Goal: Task Accomplishment & Management: Manage account settings

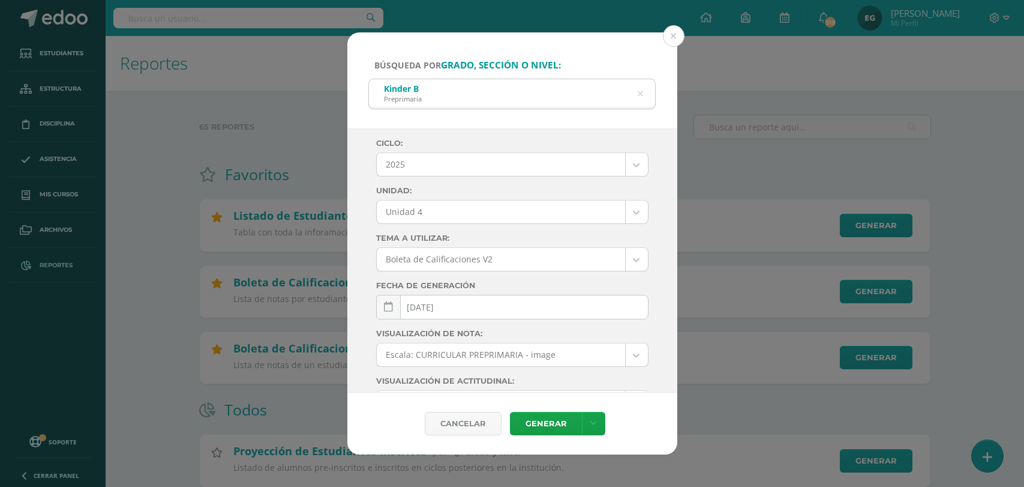
select select "Unidad 4"
click at [675, 43] on button at bounding box center [674, 36] width 22 height 22
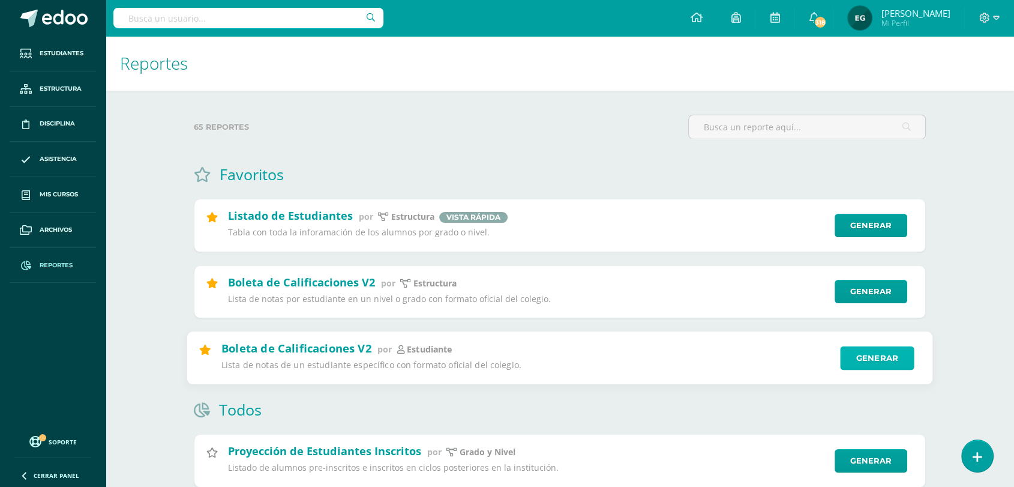
click at [860, 355] on link "Generar" at bounding box center [877, 358] width 74 height 24
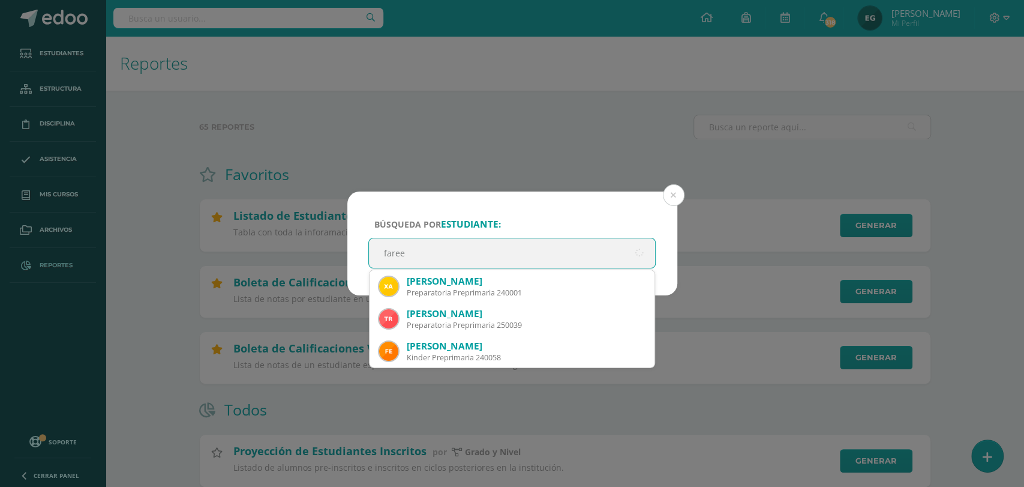
type input "fareed"
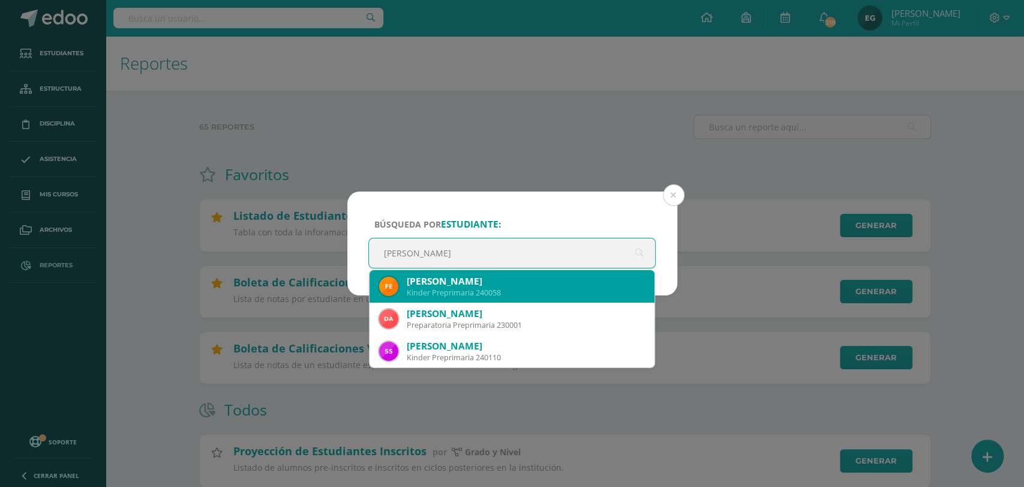
click at [548, 284] on div "Fareed Alexis Estrada Reyes" at bounding box center [526, 281] width 239 height 13
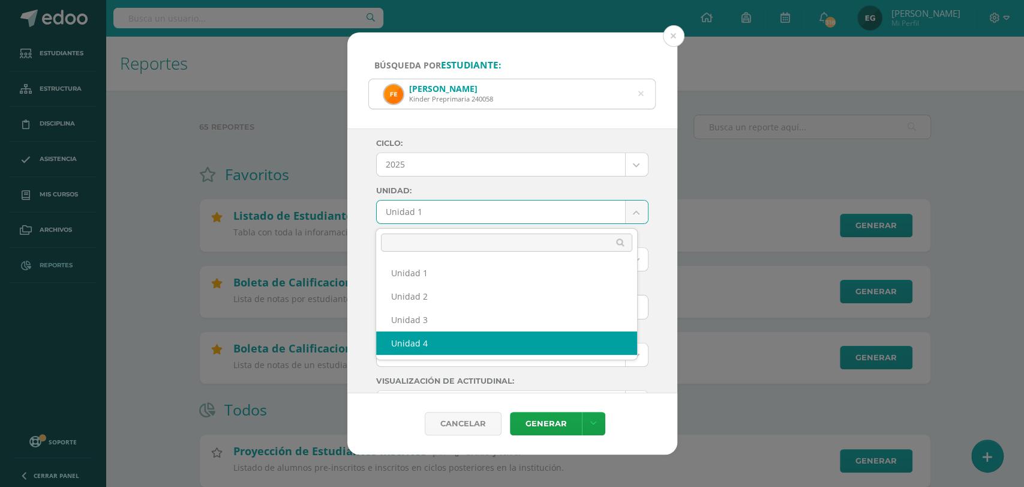
select select "Unidad 4"
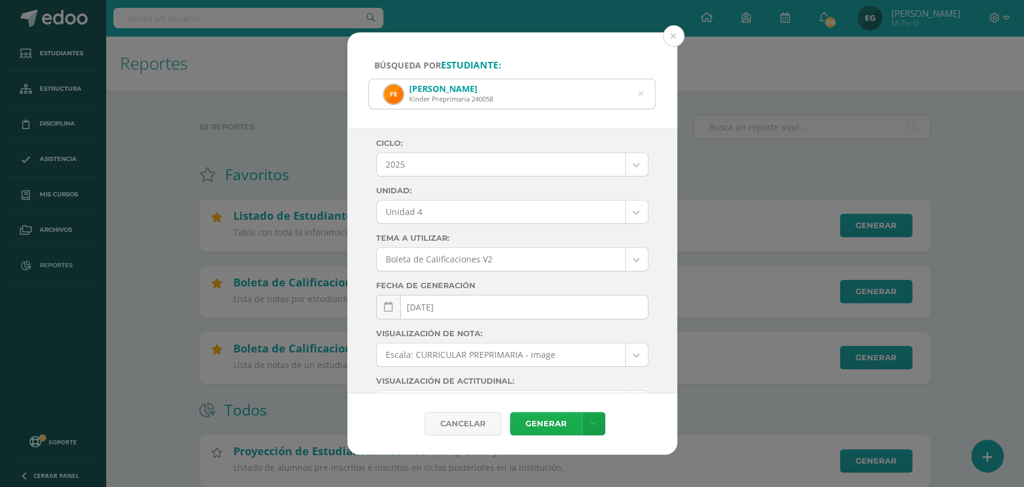
click at [523, 416] on link "Generar" at bounding box center [546, 423] width 72 height 23
click at [640, 98] on icon at bounding box center [640, 94] width 5 height 31
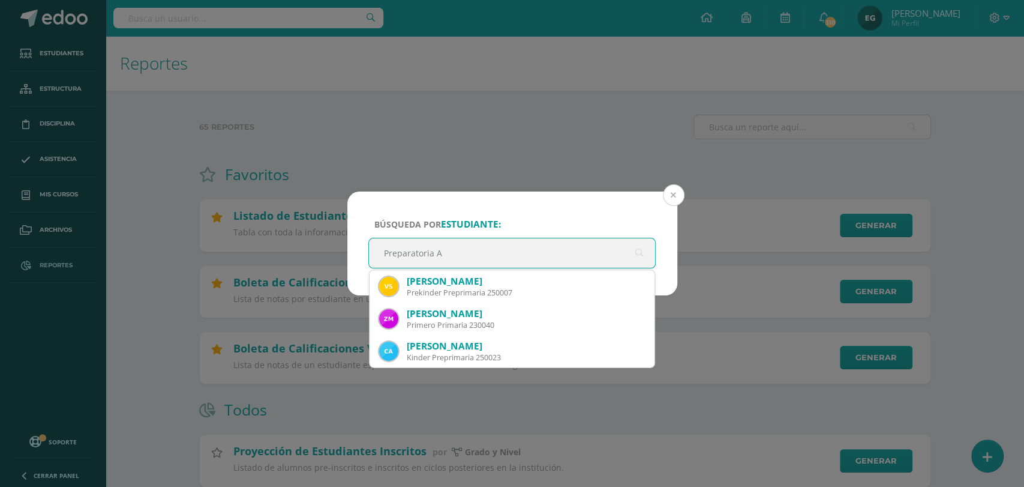
type input "Preparatoria A"
click at [676, 188] on button at bounding box center [674, 195] width 22 height 22
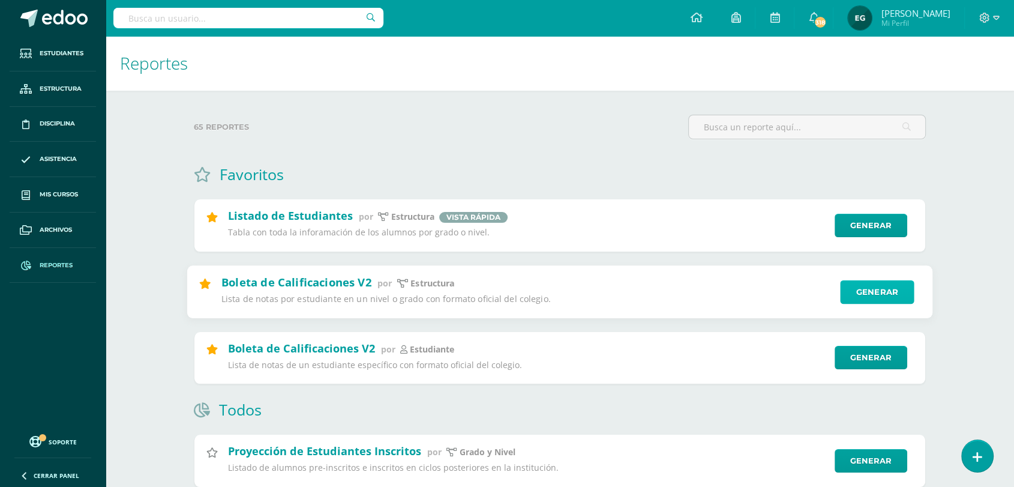
click at [874, 286] on link "Generar" at bounding box center [877, 292] width 74 height 24
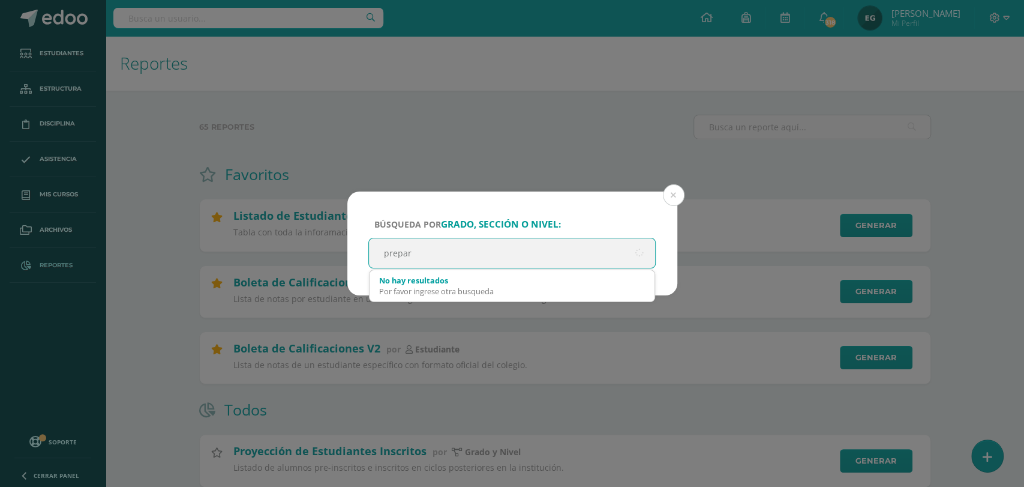
type input "prepara"
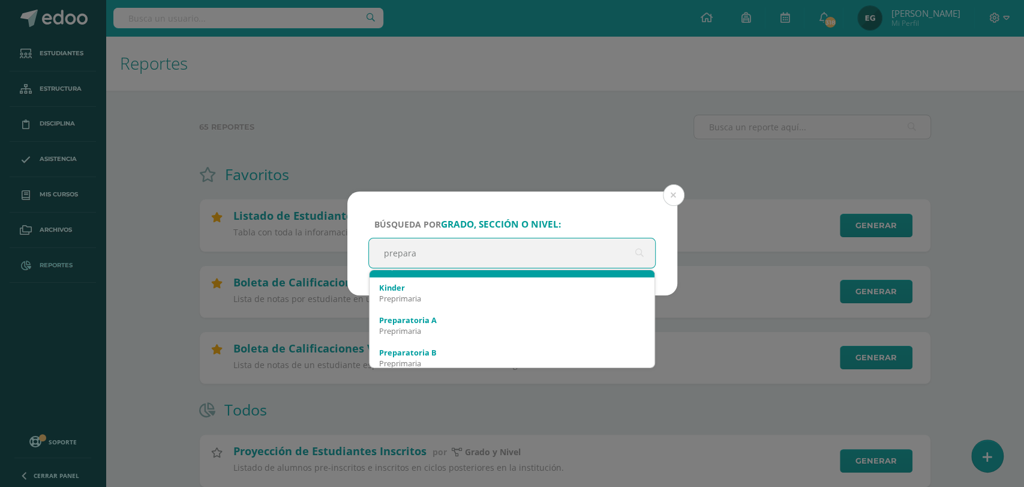
scroll to position [90, 0]
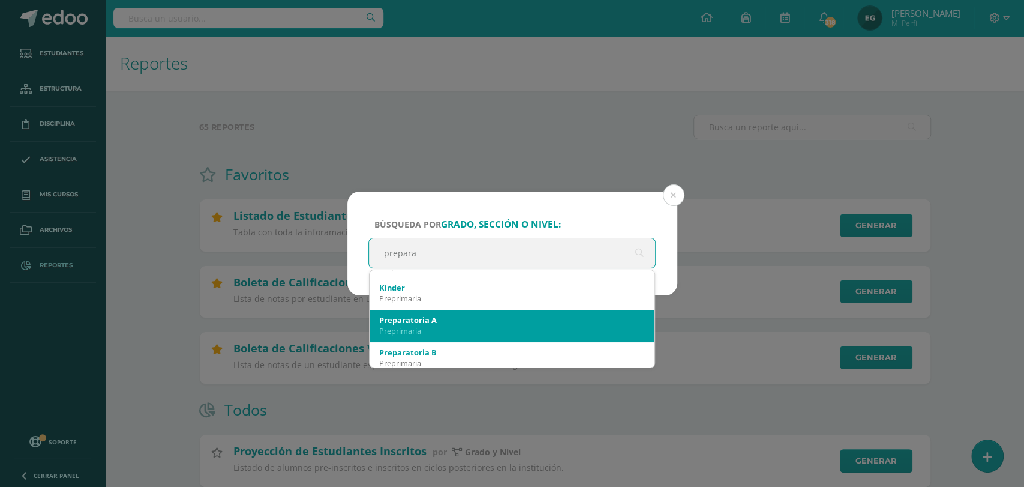
click at [473, 323] on div "Preparatoria A" at bounding box center [512, 319] width 266 height 11
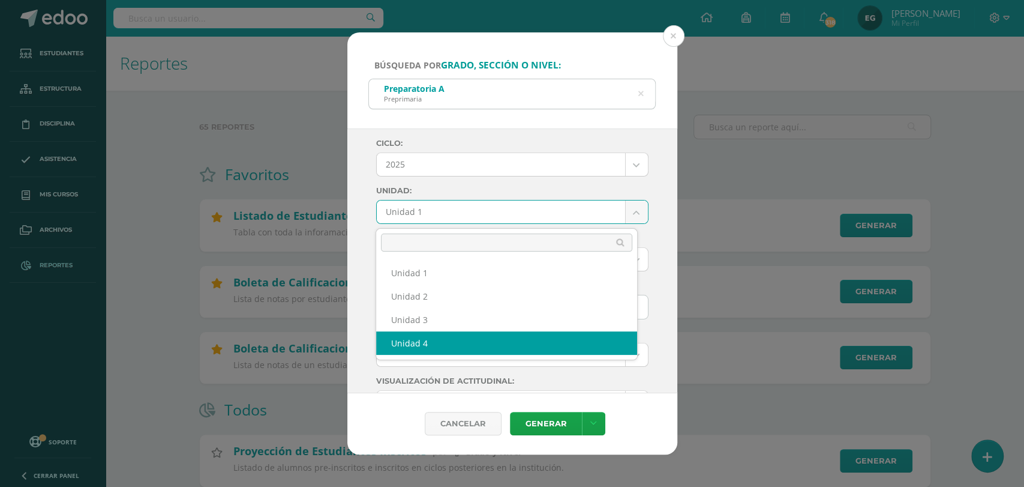
select select "Unidad 4"
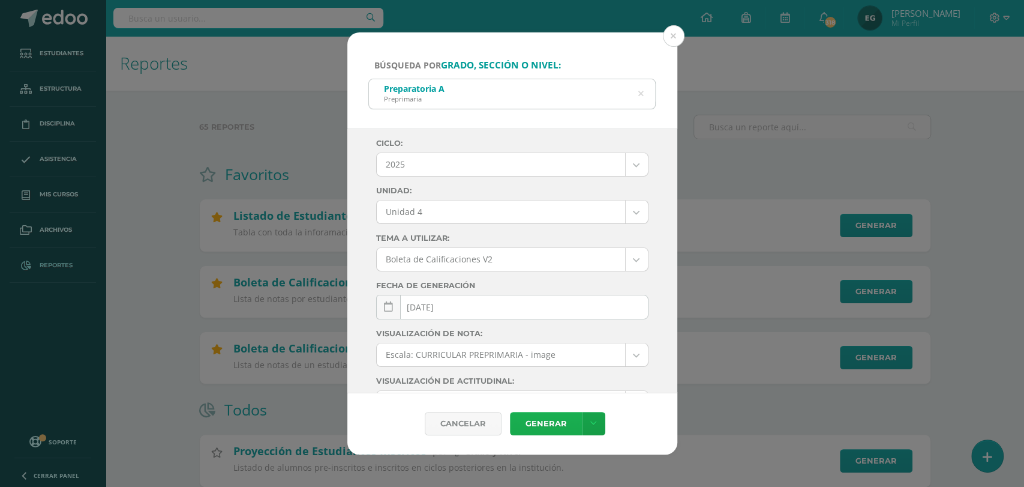
click at [528, 420] on link "Generar" at bounding box center [546, 423] width 72 height 23
click at [640, 92] on icon at bounding box center [640, 94] width 5 height 31
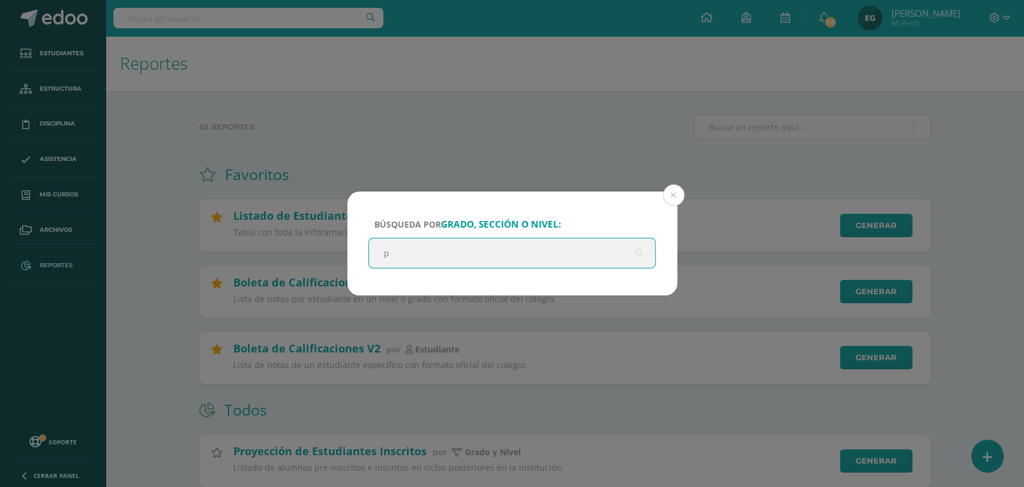
scroll to position [0, 0]
type input "prepara"
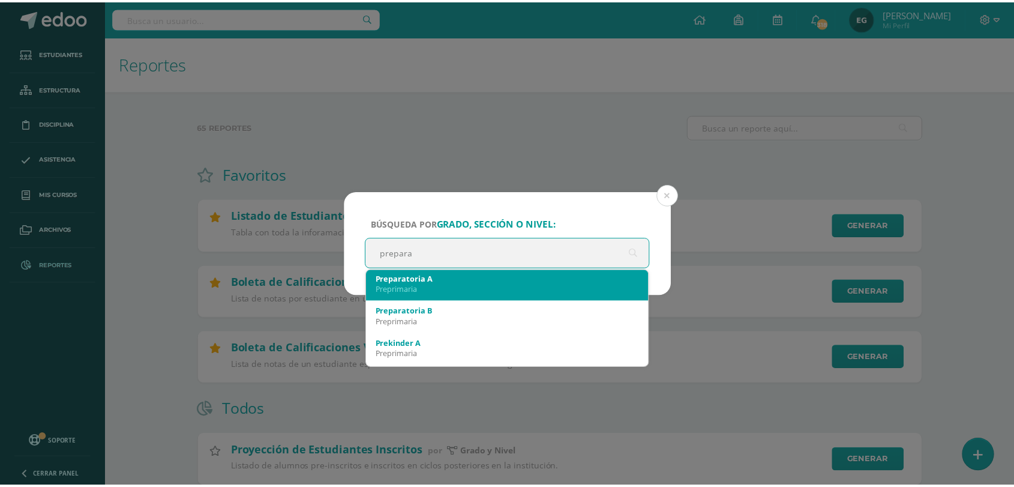
scroll to position [133, 0]
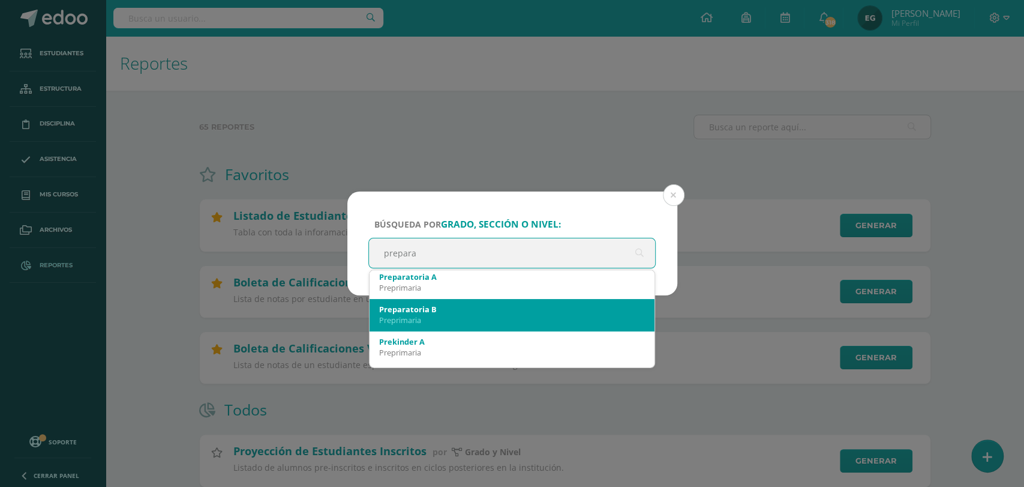
click at [459, 322] on div "Preprimaria" at bounding box center [512, 319] width 266 height 11
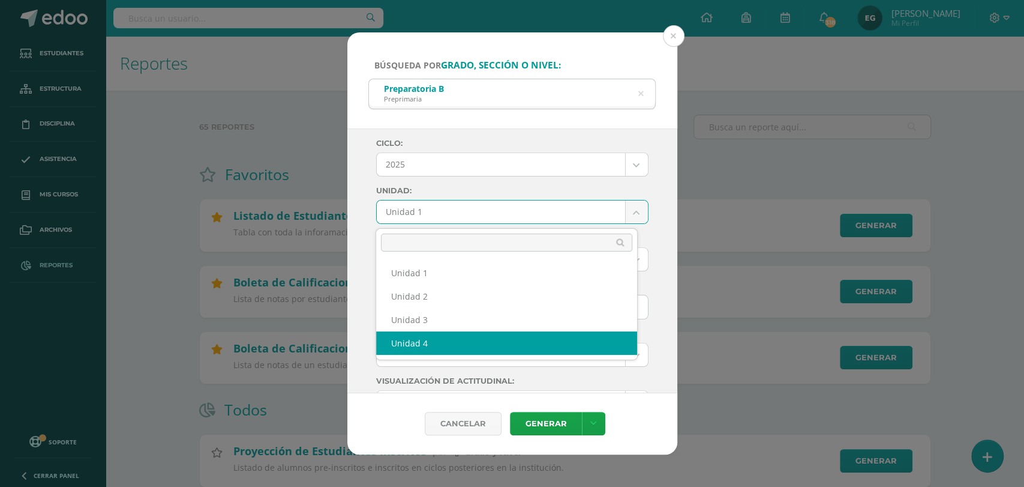
select select "Unidad 4"
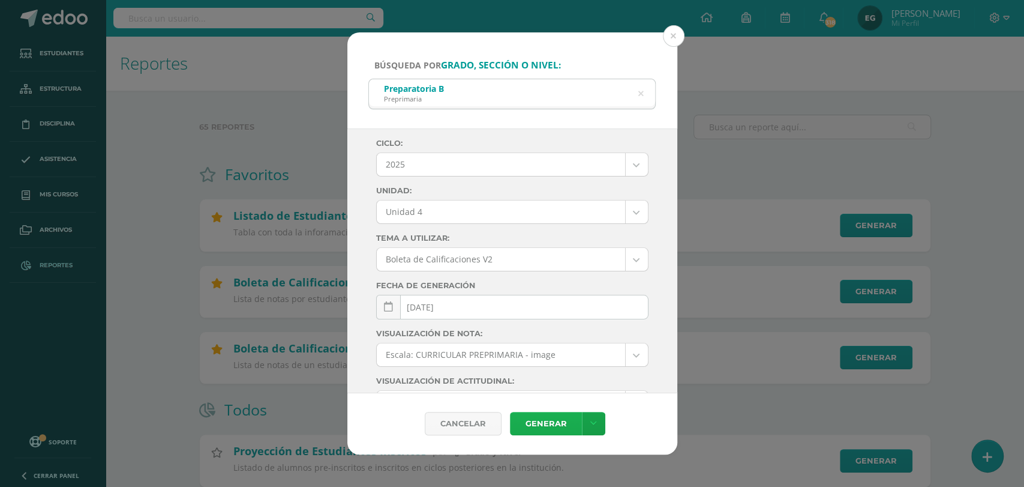
click at [530, 416] on link "Generar" at bounding box center [546, 423] width 72 height 23
click at [670, 37] on button at bounding box center [674, 36] width 22 height 22
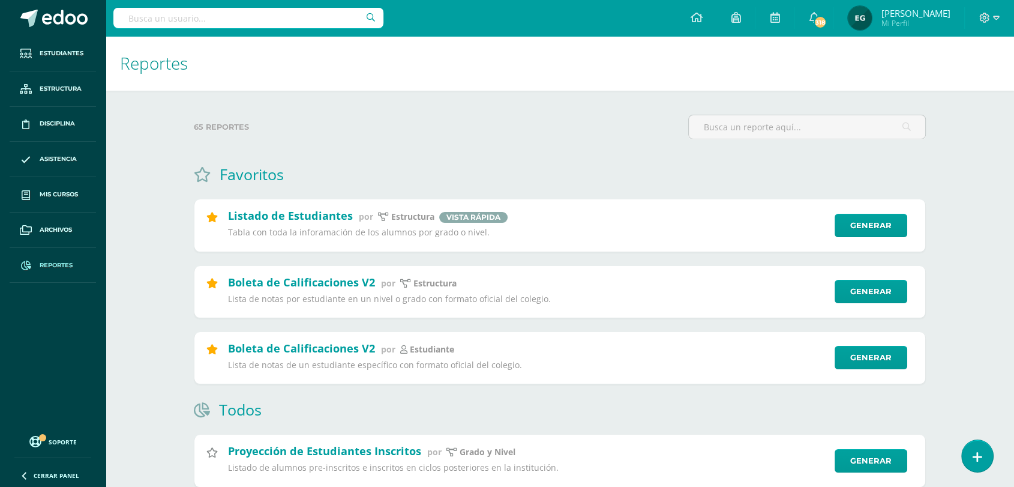
click at [155, 17] on input "text" at bounding box center [248, 18] width 270 height 20
type input "neuro"
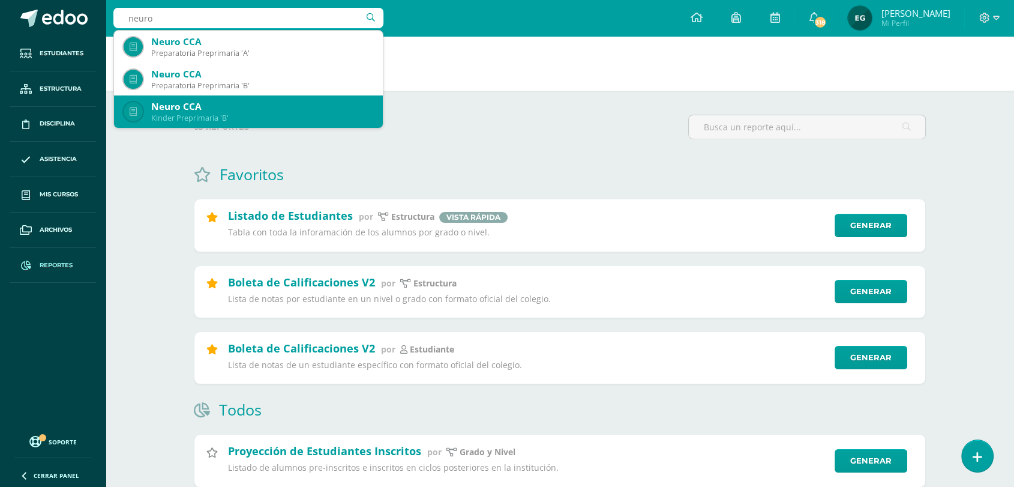
click at [208, 101] on div "Neuro CCA" at bounding box center [262, 106] width 222 height 13
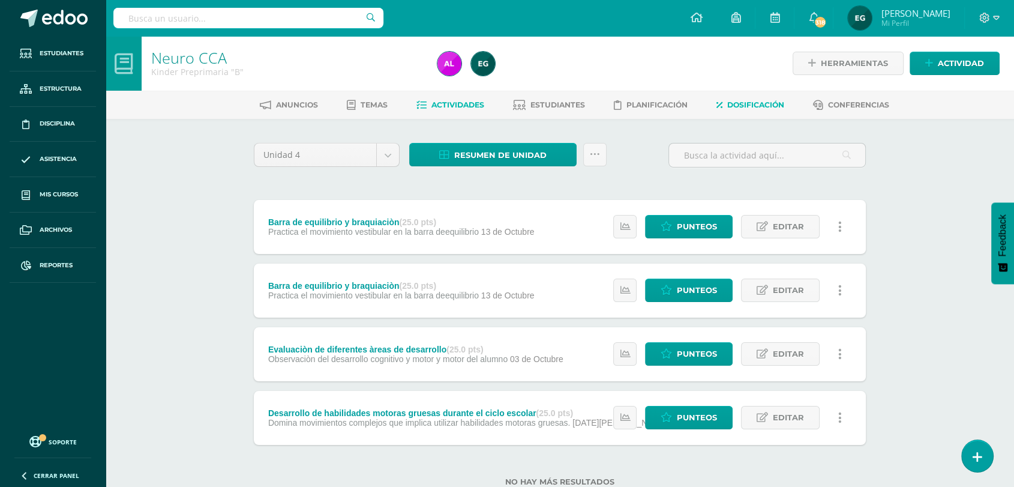
click at [756, 104] on span "Dosificación" at bounding box center [755, 104] width 57 height 9
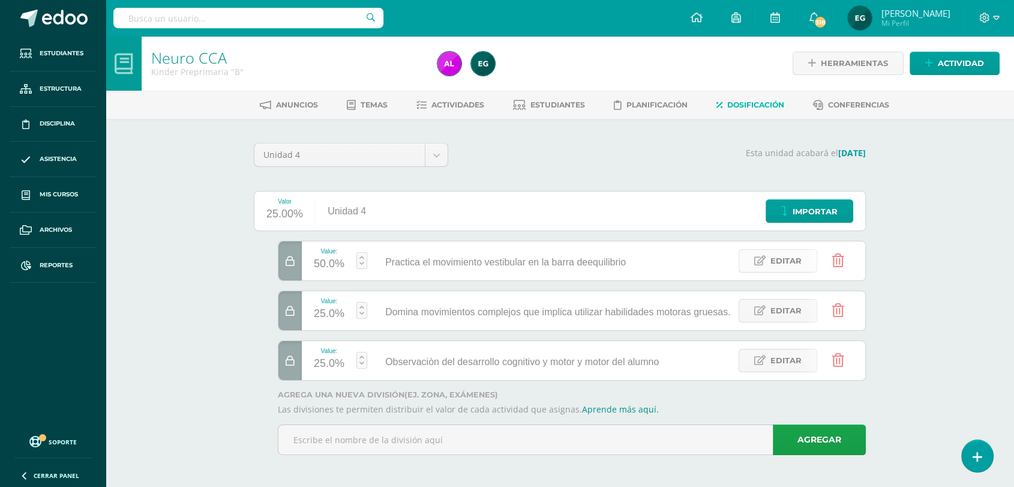
click at [772, 254] on span "Editar" at bounding box center [786, 261] width 31 height 22
click at [486, 260] on input "Practica el movimiento vestibular en la barra deequilibrio" at bounding box center [444, 261] width 145 height 25
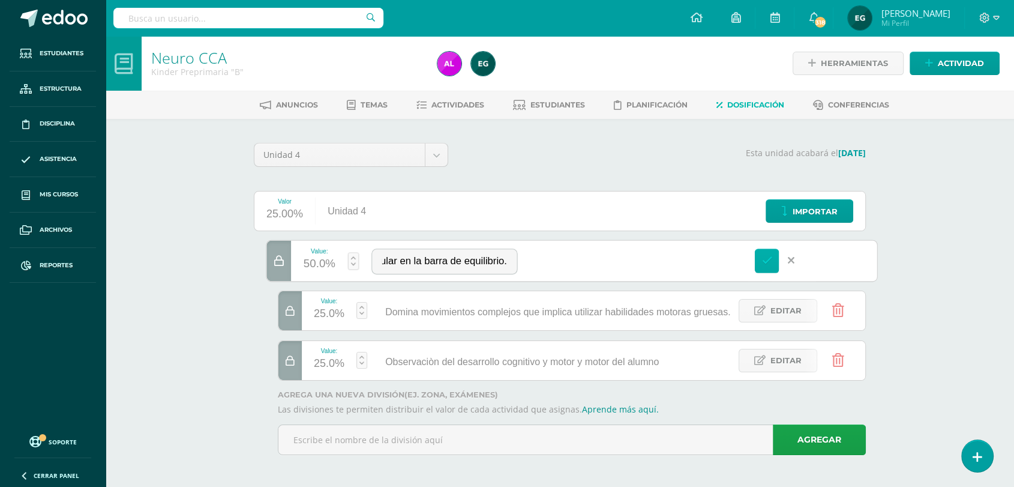
type input "Practica el movimiento vestibular en la barra de equilibrio."
click at [769, 261] on icon at bounding box center [767, 260] width 11 height 11
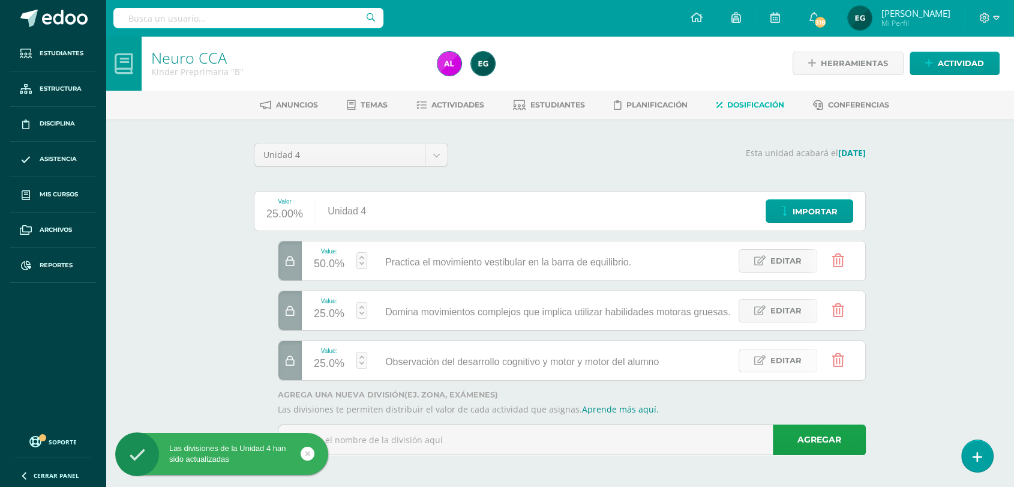
click at [768, 361] on link "Editar" at bounding box center [778, 360] width 79 height 23
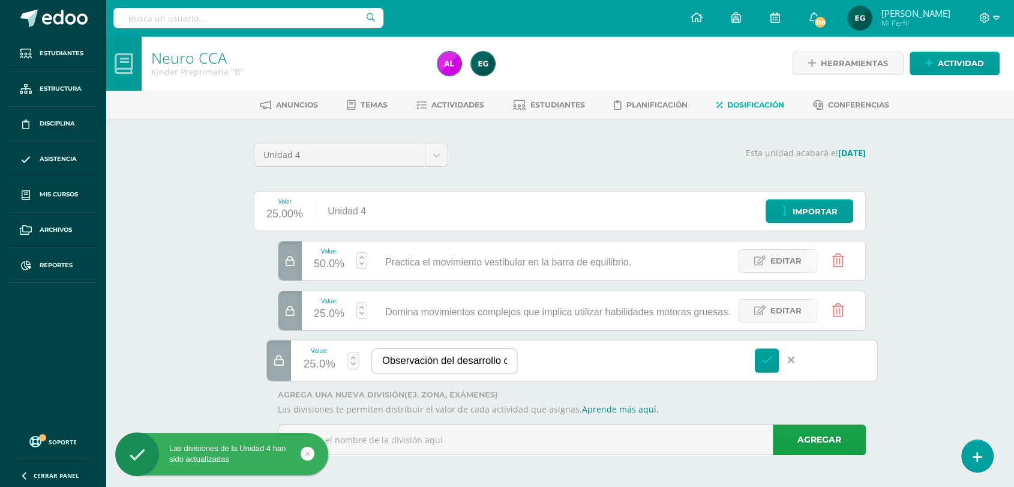
click at [502, 356] on input "Observaciòn del desarrollo cognitivo y motor y motor del alumno" at bounding box center [444, 361] width 145 height 25
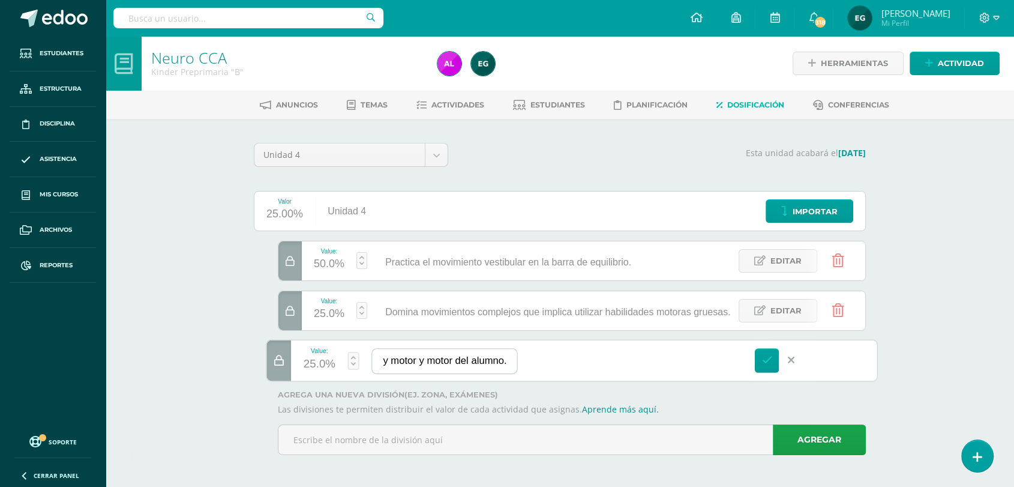
scroll to position [0, 159]
type input "Observaciòn del desarrollo cognitivo y motor y motor del alumno."
click at [763, 355] on icon at bounding box center [767, 360] width 11 height 11
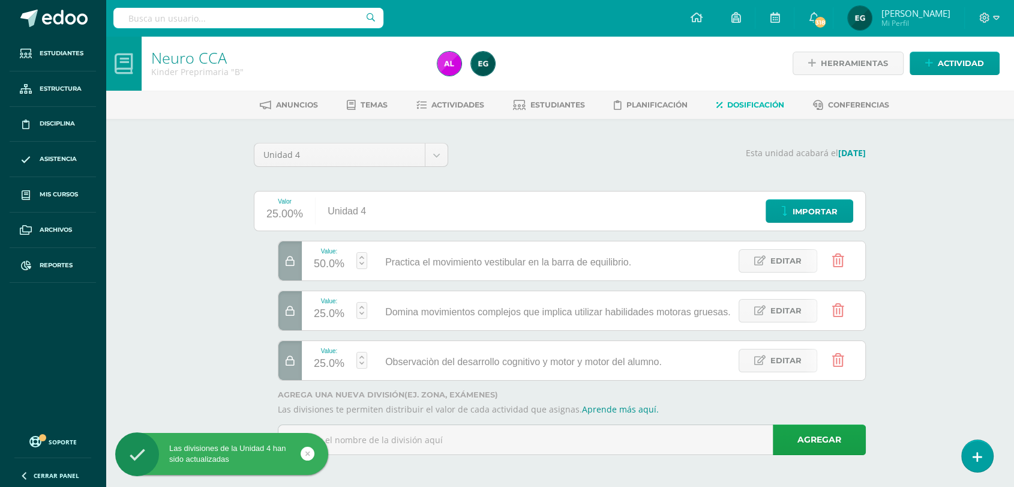
click at [203, 17] on input "text" at bounding box center [248, 18] width 270 height 20
type input "neuro"
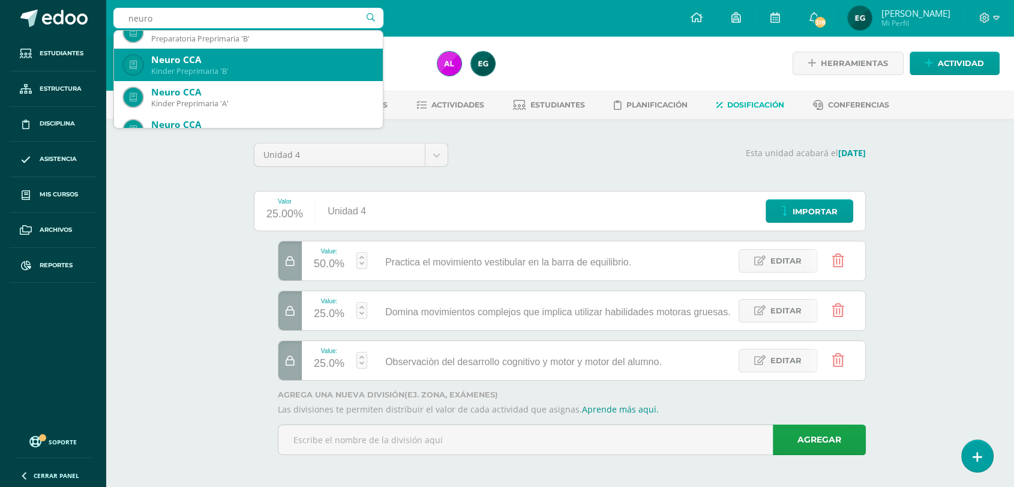
scroll to position [34, 0]
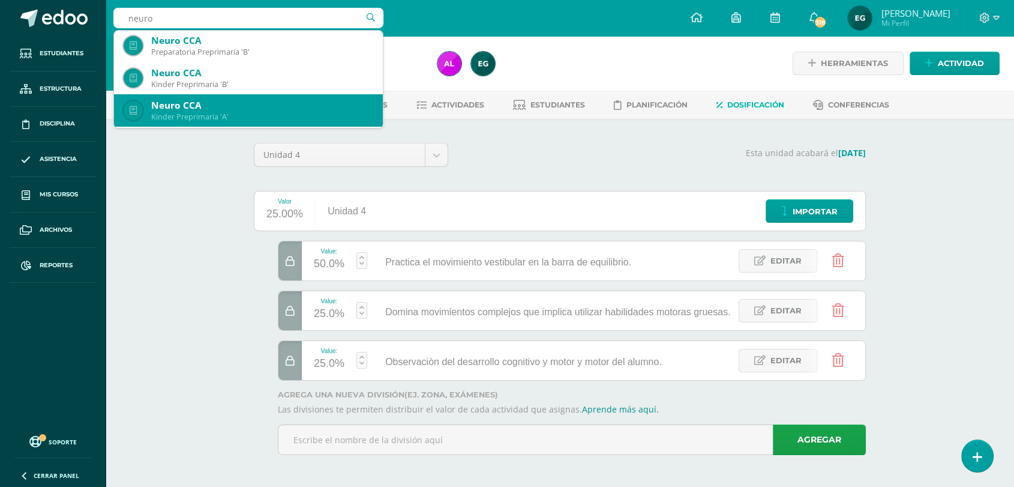
click at [200, 104] on div "Neuro CCA" at bounding box center [262, 105] width 222 height 13
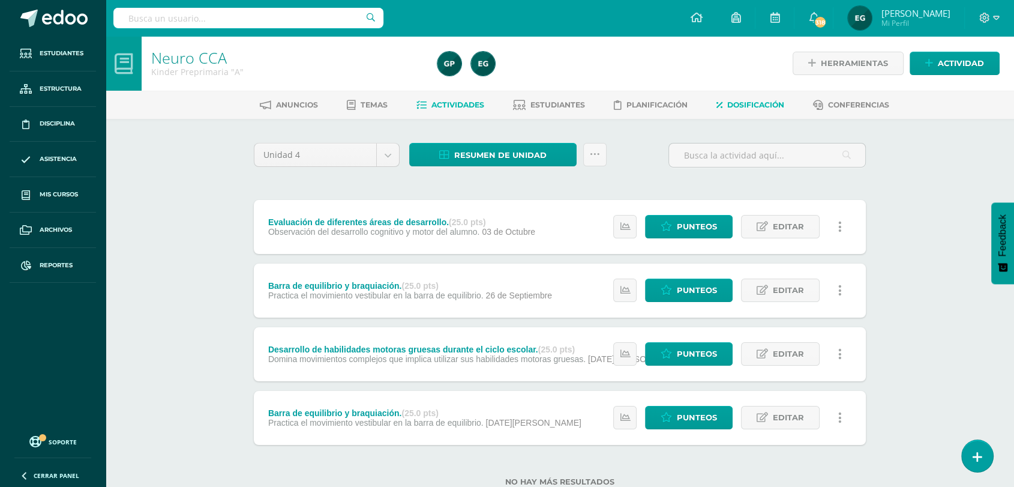
click at [752, 104] on span "Dosificación" at bounding box center [755, 104] width 57 height 9
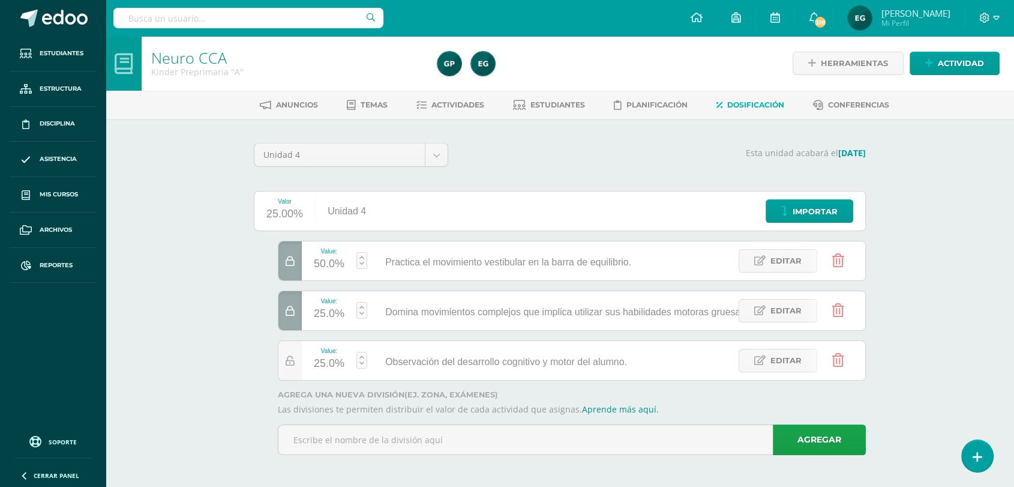
click at [604, 260] on span "Practica el movimiento vestibular en la barra de equilibrio." at bounding box center [508, 262] width 246 height 10
click at [786, 260] on span "Editar" at bounding box center [786, 261] width 31 height 22
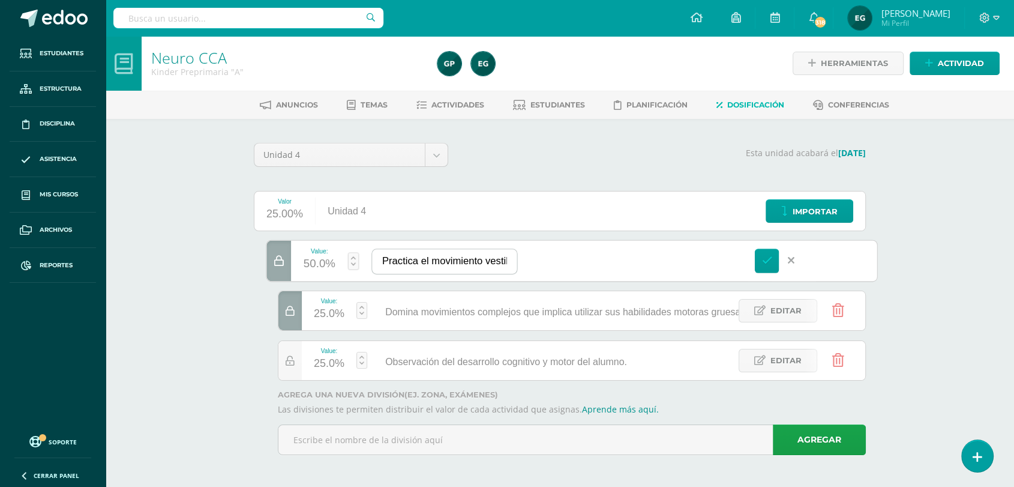
click at [432, 253] on input "Practica el movimiento vestibular en la barra de equilibrio." at bounding box center [444, 261] width 145 height 25
type input "Practica el movimiento vestibular en la barra de equilibrio."
click at [768, 257] on icon at bounding box center [767, 260] width 11 height 11
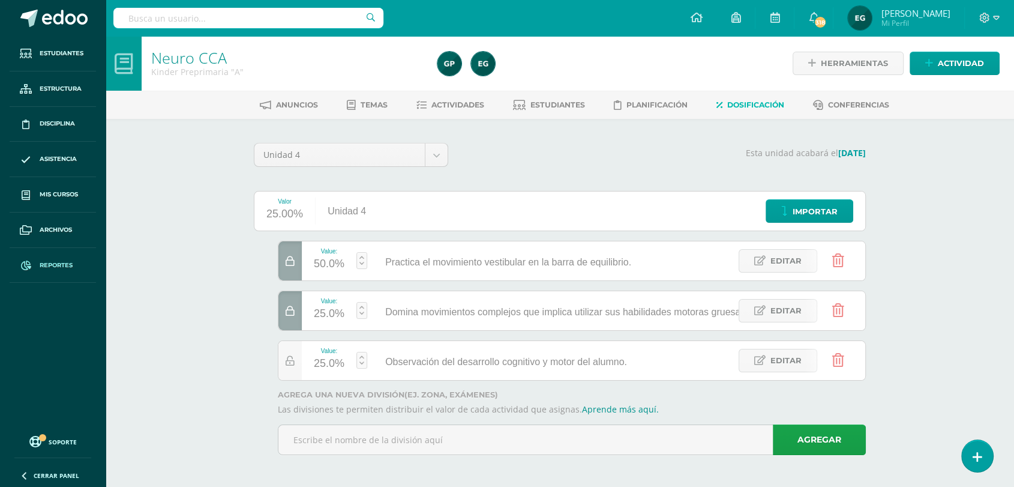
click at [51, 270] on link "Reportes" at bounding box center [53, 265] width 86 height 35
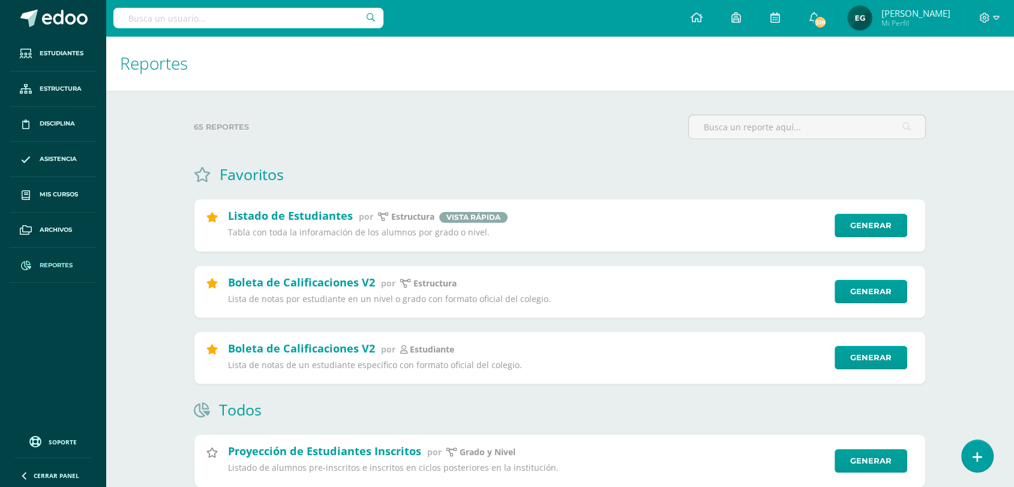
click at [62, 265] on span "Reportes" at bounding box center [56, 265] width 33 height 10
click at [858, 287] on link "Generar" at bounding box center [877, 292] width 74 height 24
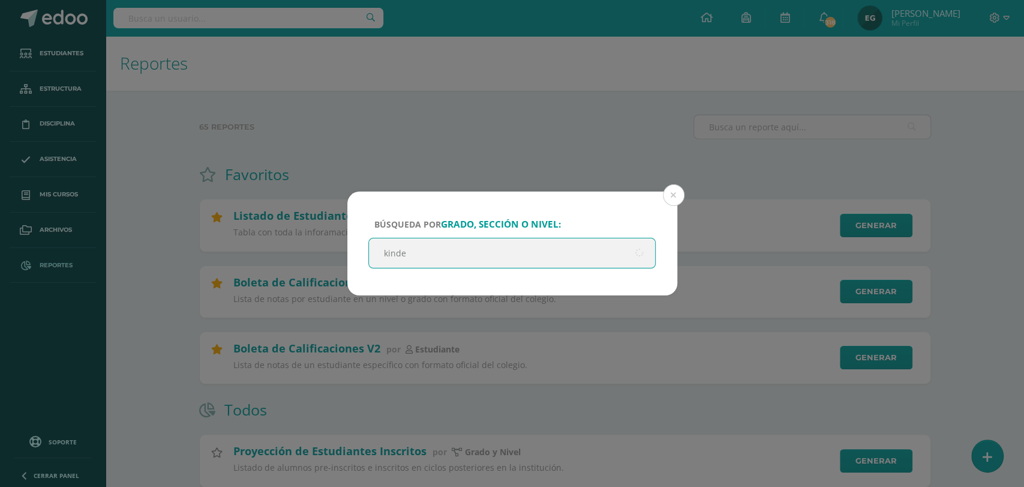
type input "kinder"
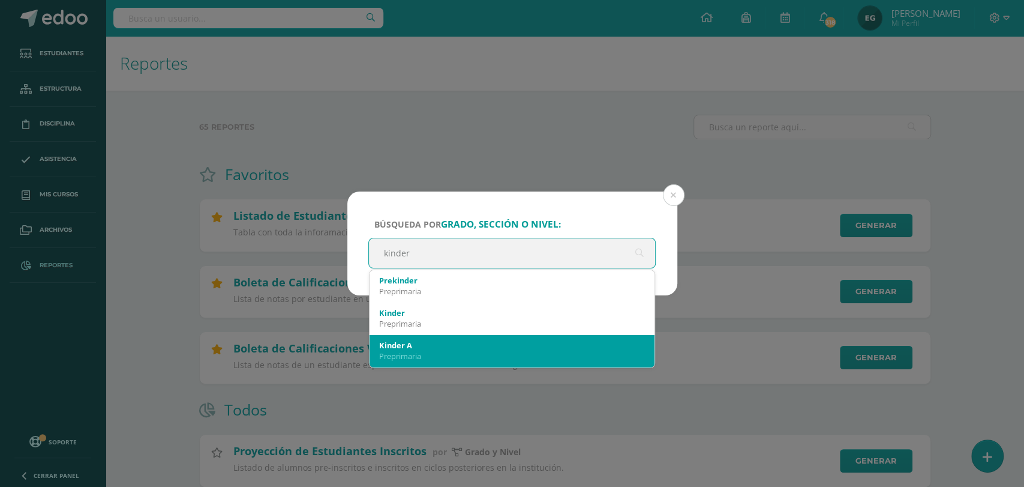
click at [499, 359] on div "Preprimaria" at bounding box center [512, 355] width 266 height 11
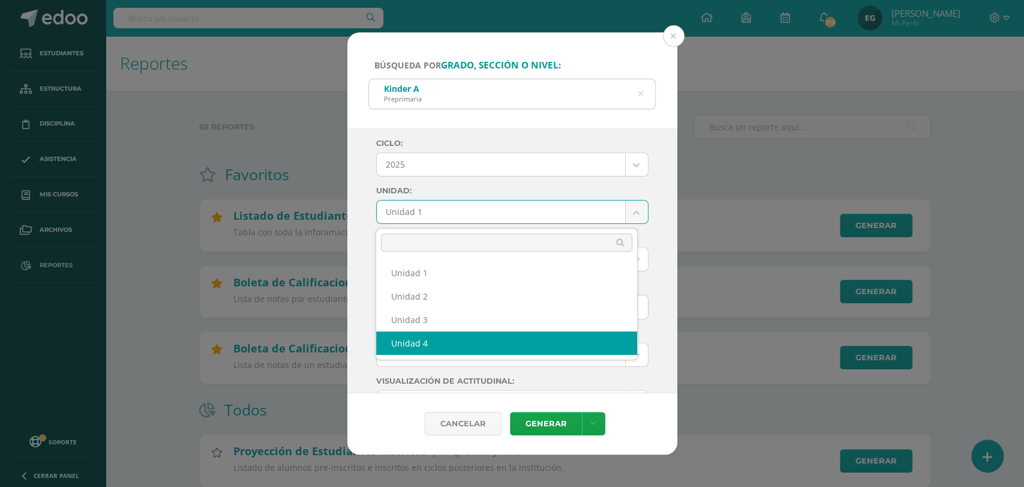
select select "Unidad 4"
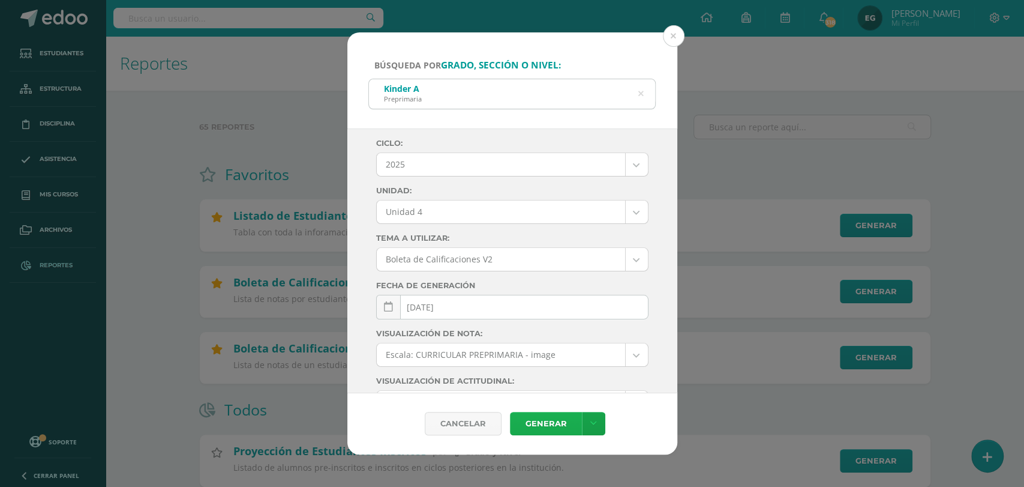
click at [537, 421] on link "Generar" at bounding box center [546, 423] width 72 height 23
click at [639, 97] on icon at bounding box center [640, 93] width 31 height 5
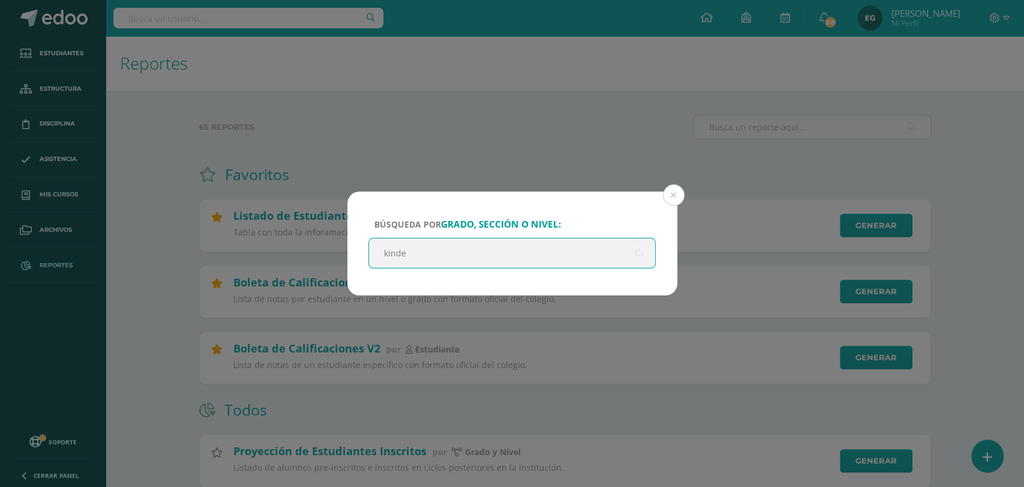
type input "kinder"
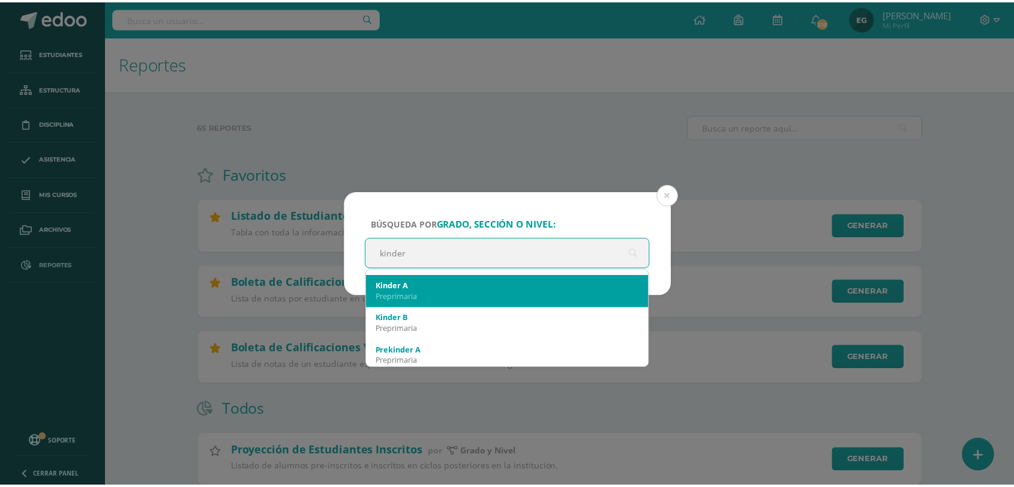
scroll to position [61, 0]
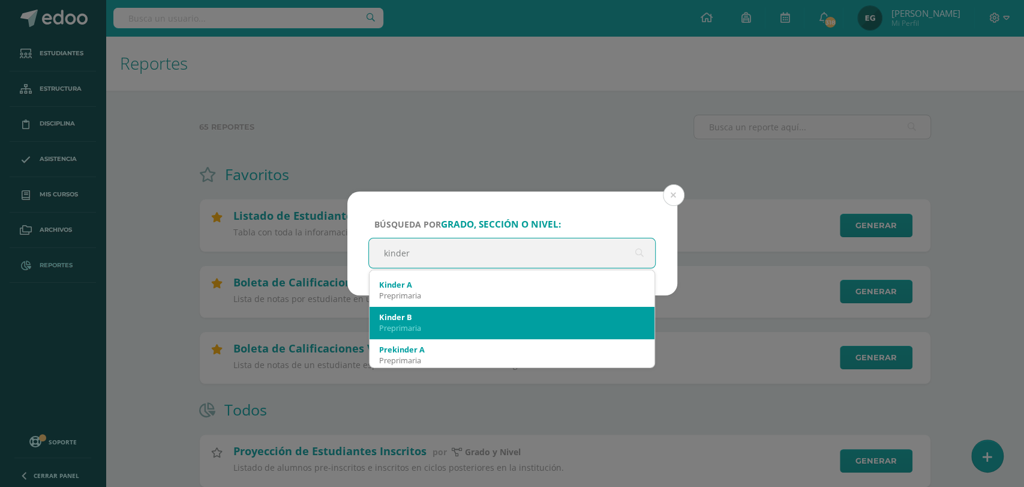
click at [422, 318] on div "Kinder B" at bounding box center [512, 316] width 266 height 11
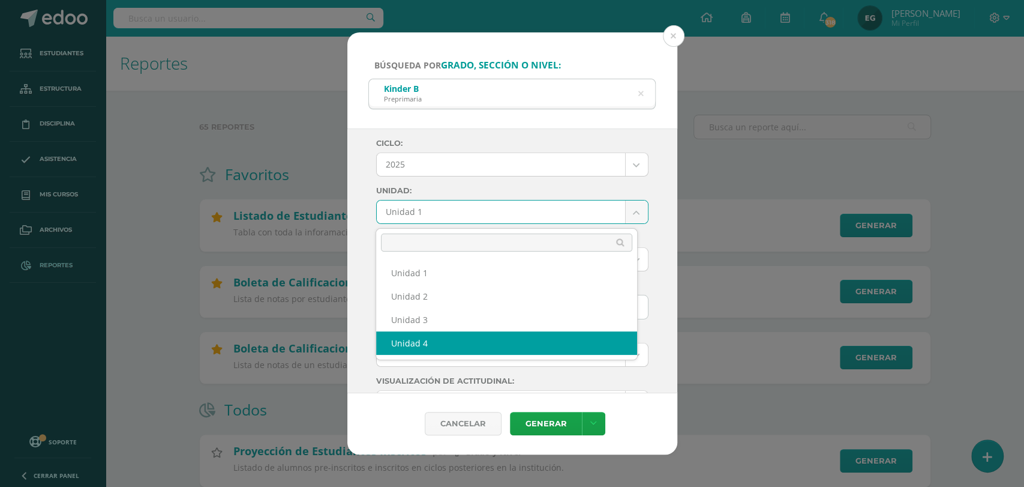
select select "Unidad 4"
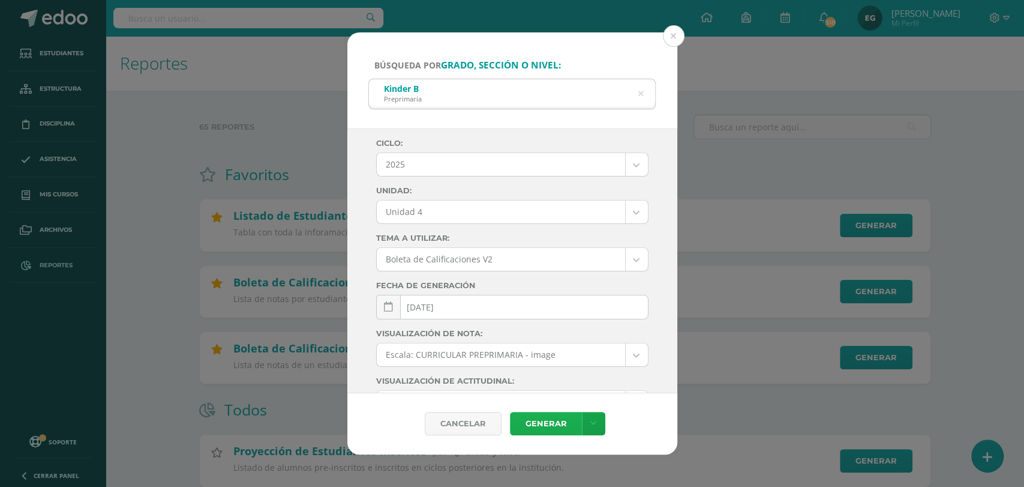
click at [551, 427] on link "Generar" at bounding box center [546, 423] width 72 height 23
drag, startPoint x: 671, startPoint y: 38, endPoint x: 662, endPoint y: 47, distance: 12.7
click at [671, 38] on button at bounding box center [674, 36] width 22 height 22
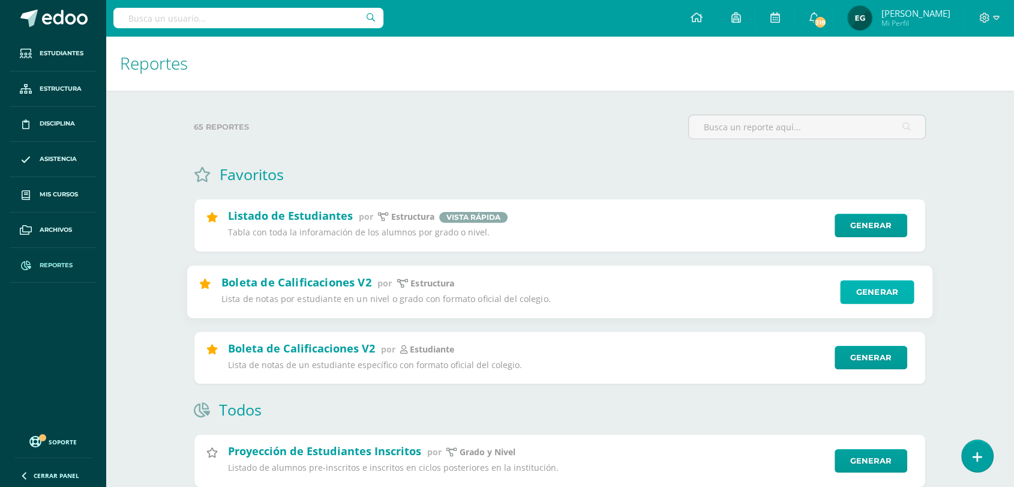
click at [877, 282] on link "Generar" at bounding box center [877, 292] width 74 height 24
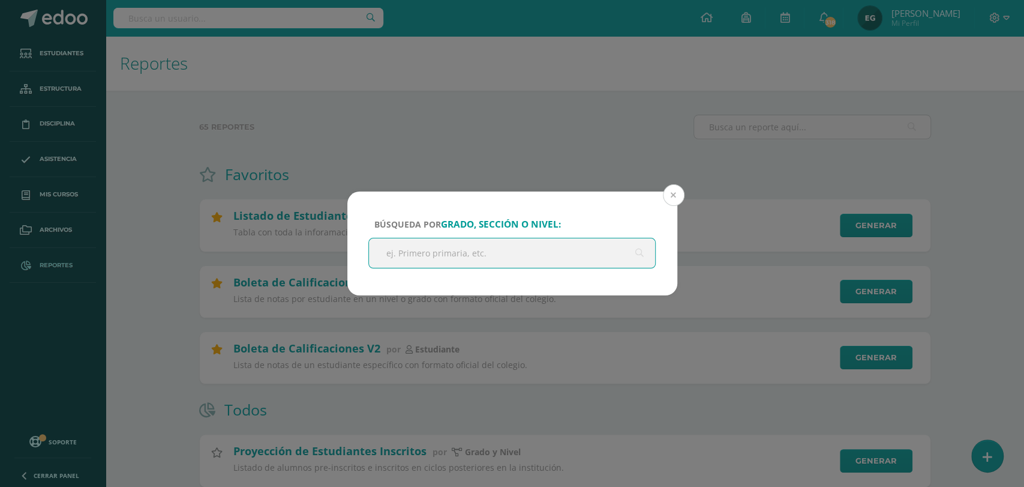
click at [677, 194] on button at bounding box center [674, 195] width 22 height 22
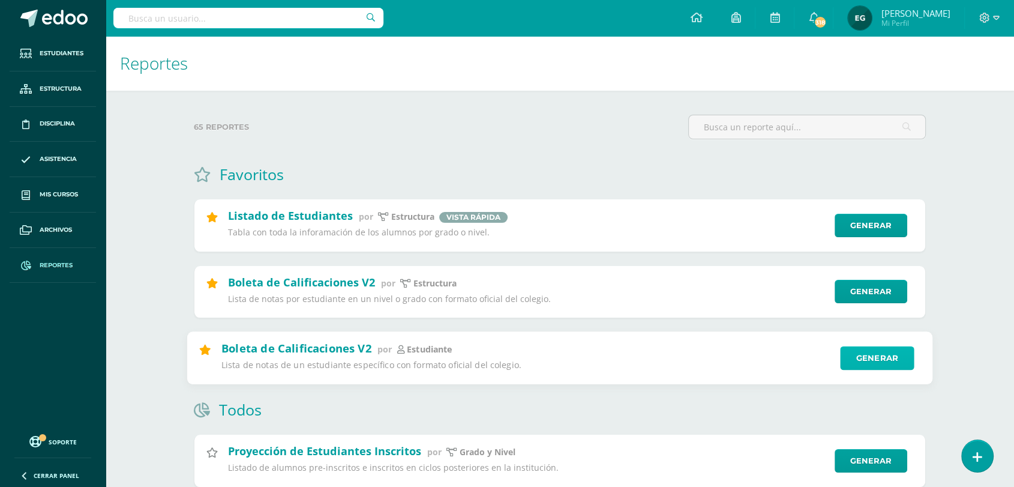
click at [873, 361] on link "Generar" at bounding box center [877, 358] width 74 height 24
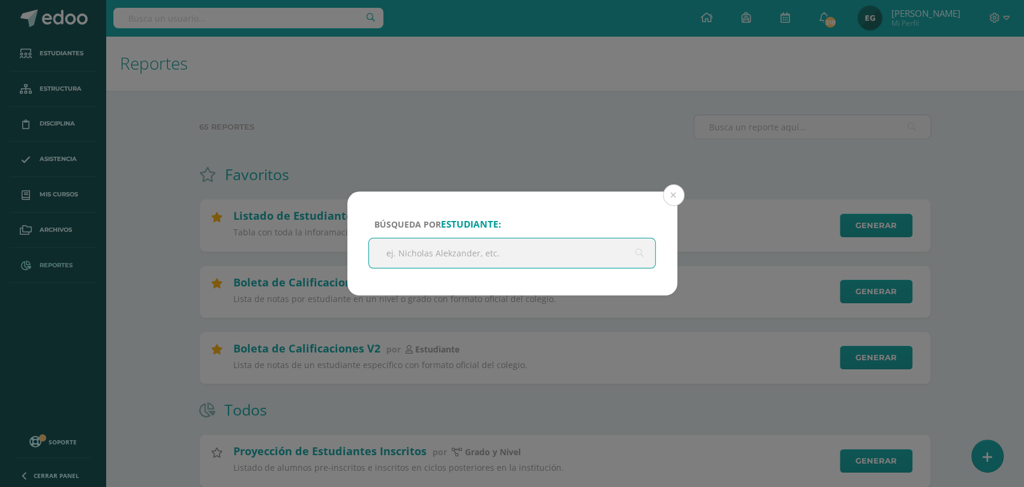
click at [471, 251] on input "text" at bounding box center [512, 252] width 287 height 29
type input "iker"
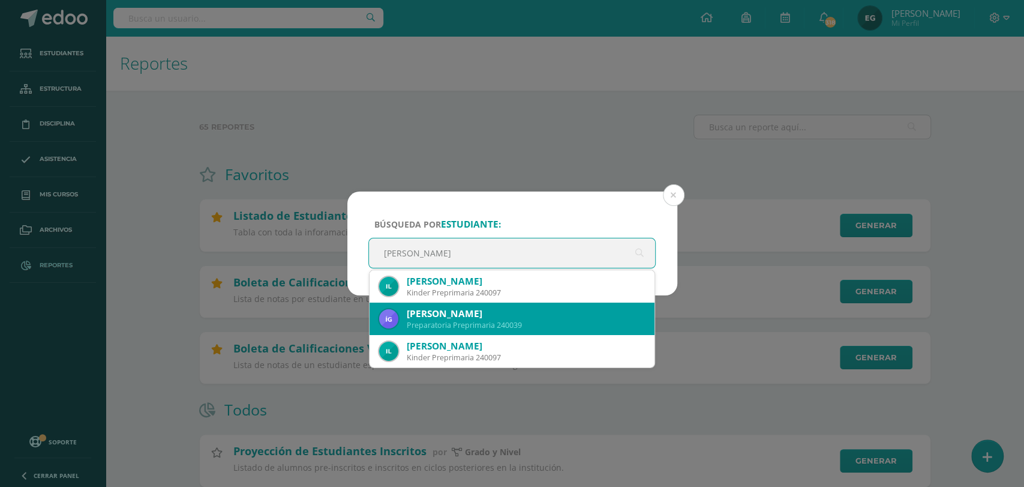
click at [474, 316] on div "Íker Gael Gomez Ramos" at bounding box center [526, 313] width 239 height 13
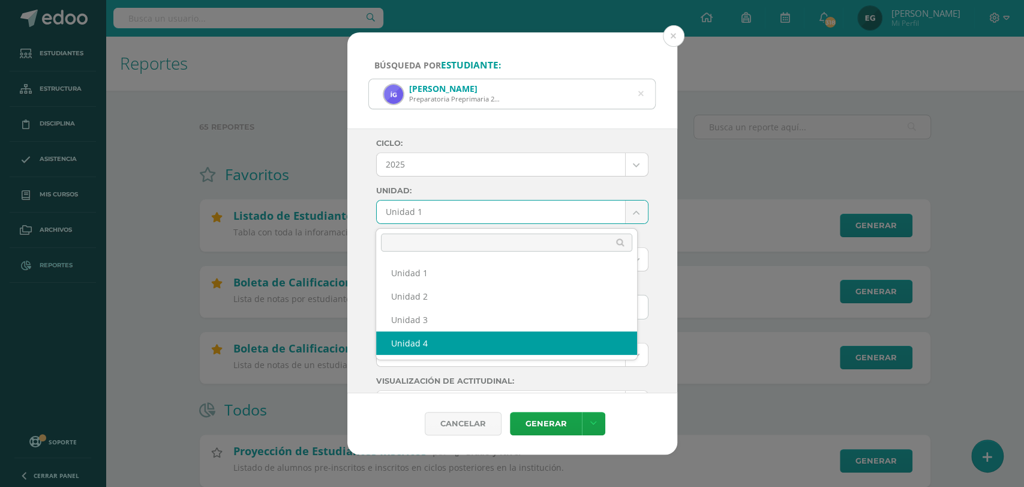
select select "Unidad 4"
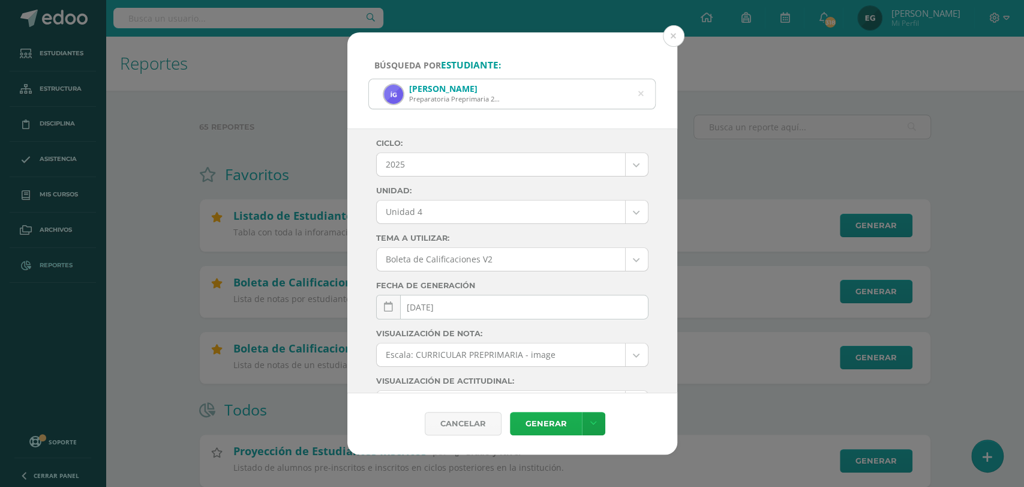
click at [543, 417] on link "Generar" at bounding box center [546, 423] width 72 height 23
click at [675, 37] on button at bounding box center [674, 36] width 22 height 22
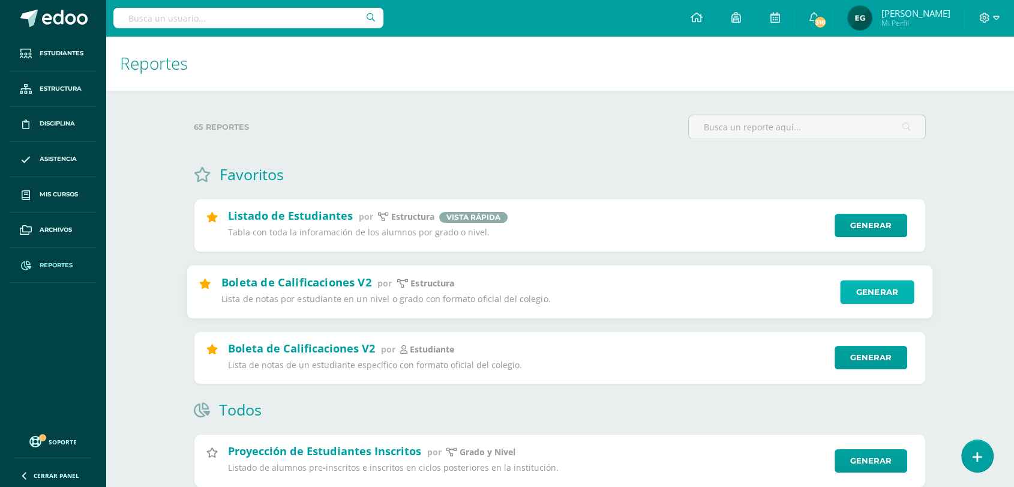
click at [862, 293] on link "Generar" at bounding box center [877, 292] width 74 height 24
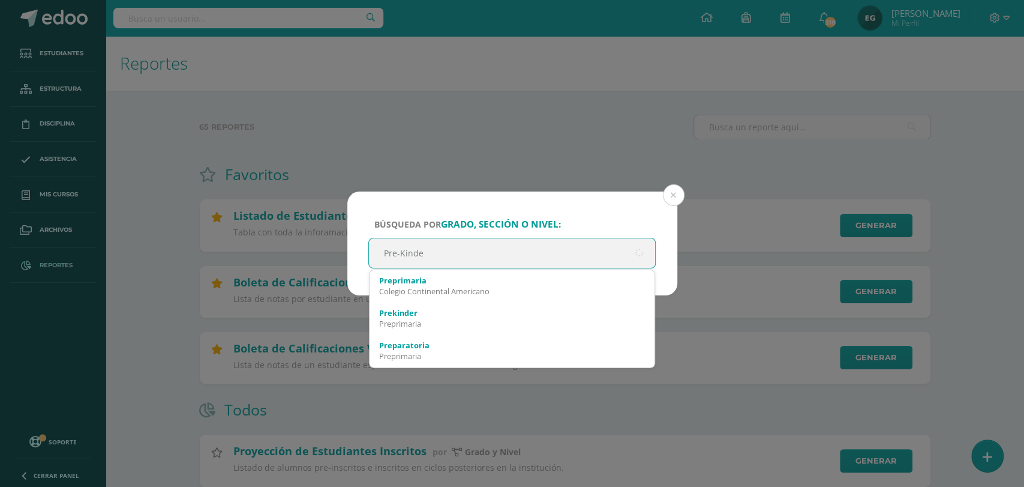
type input "Pre-Kinder"
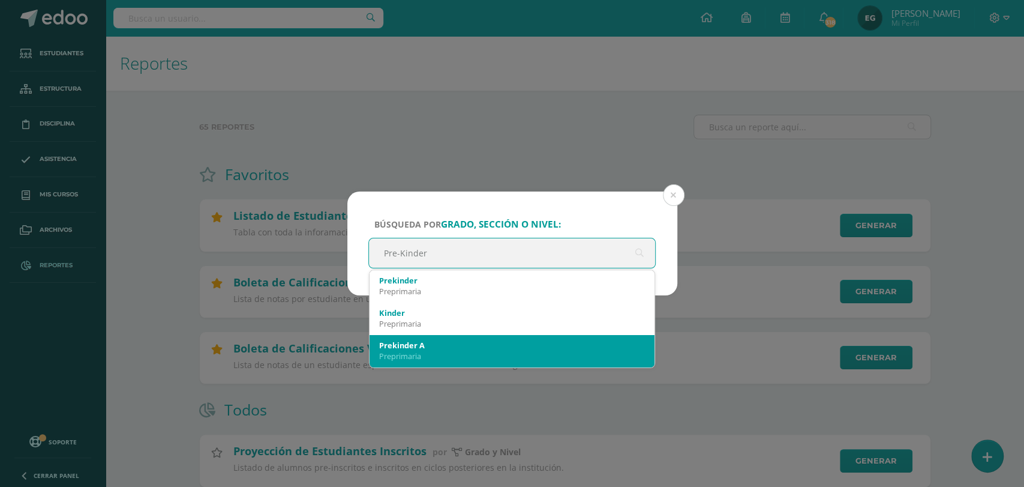
click at [516, 342] on div "Prekinder A" at bounding box center [512, 345] width 266 height 11
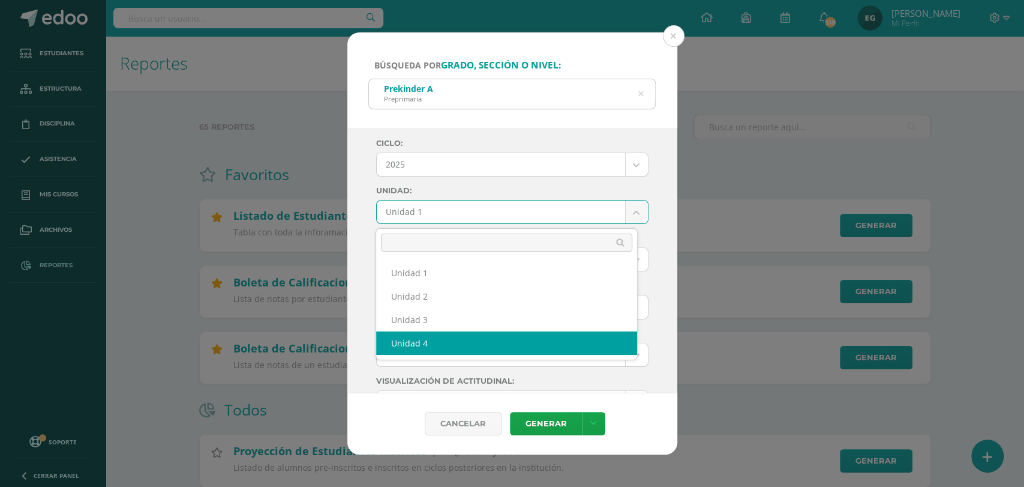
select select "Unidad 4"
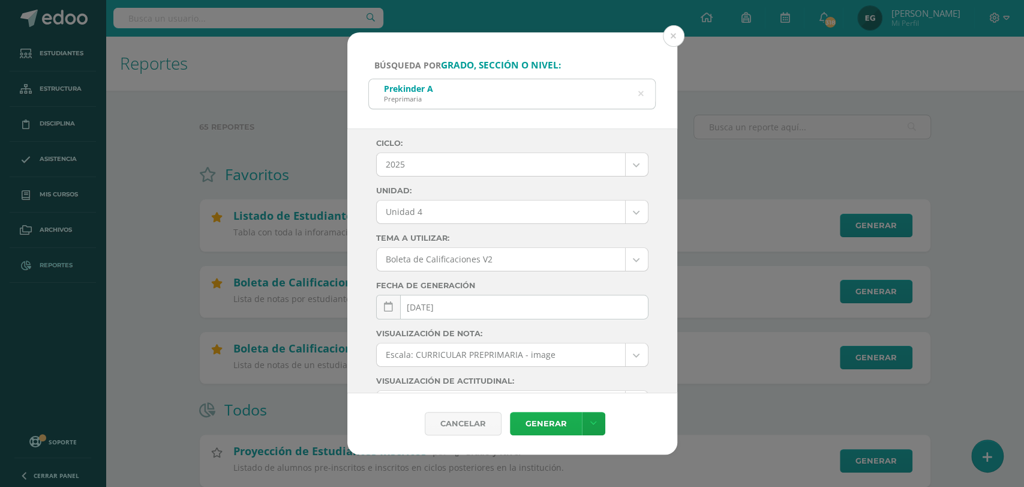
click at [536, 425] on link "Generar" at bounding box center [546, 423] width 72 height 23
drag, startPoint x: 672, startPoint y: 36, endPoint x: 667, endPoint y: 48, distance: 12.9
click at [670, 36] on button at bounding box center [674, 36] width 22 height 22
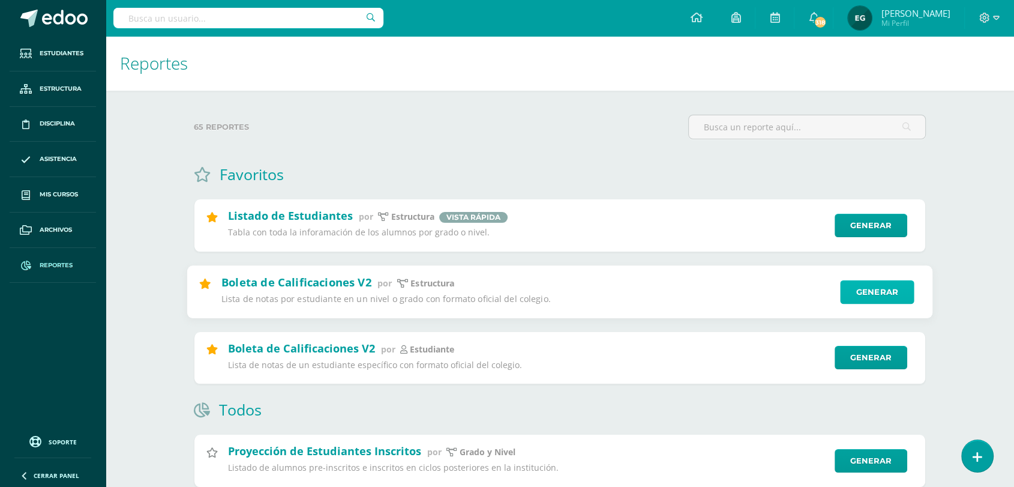
click at [867, 295] on link "Generar" at bounding box center [877, 292] width 74 height 24
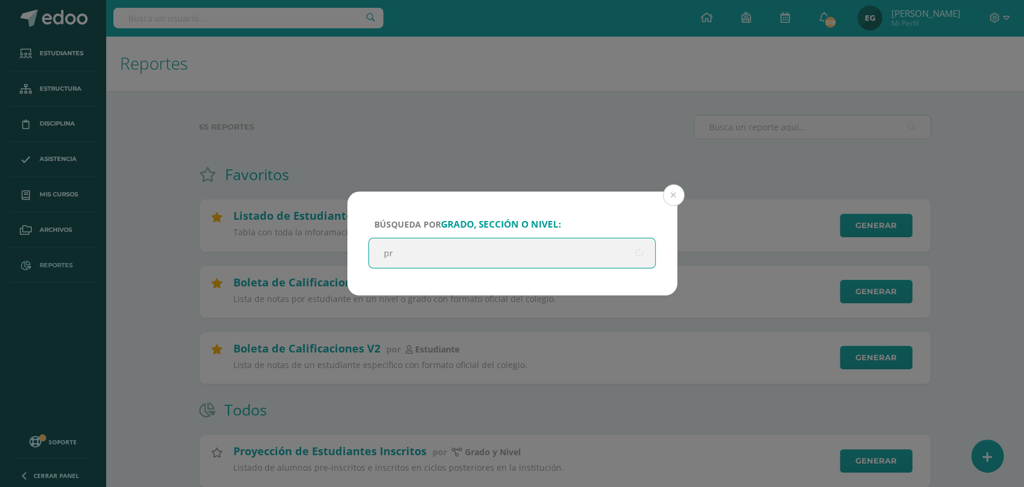
type input "pre"
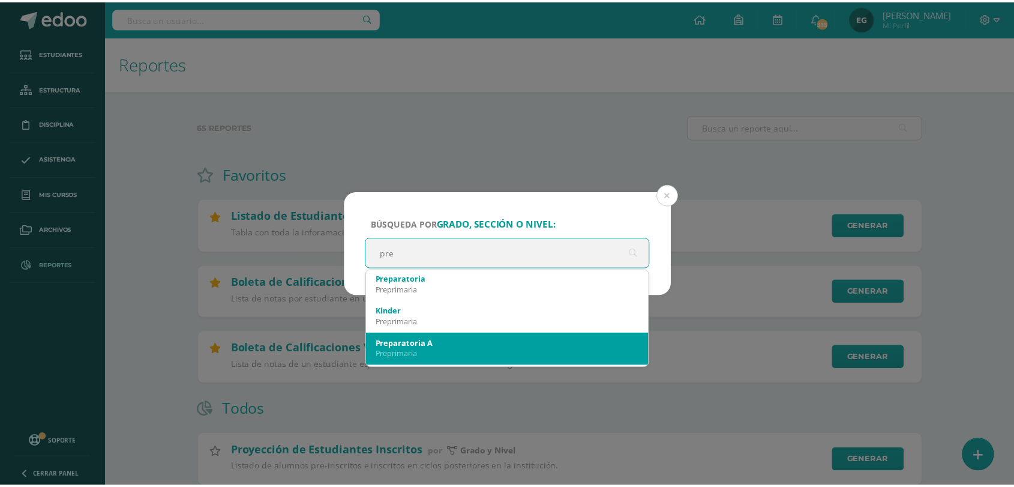
scroll to position [133, 0]
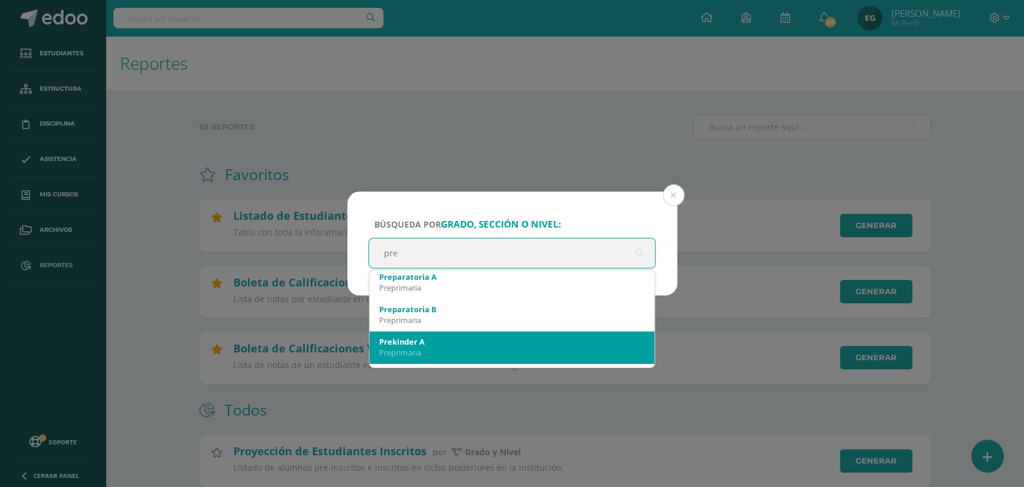
click at [436, 347] on div "Preprimaria" at bounding box center [512, 352] width 266 height 11
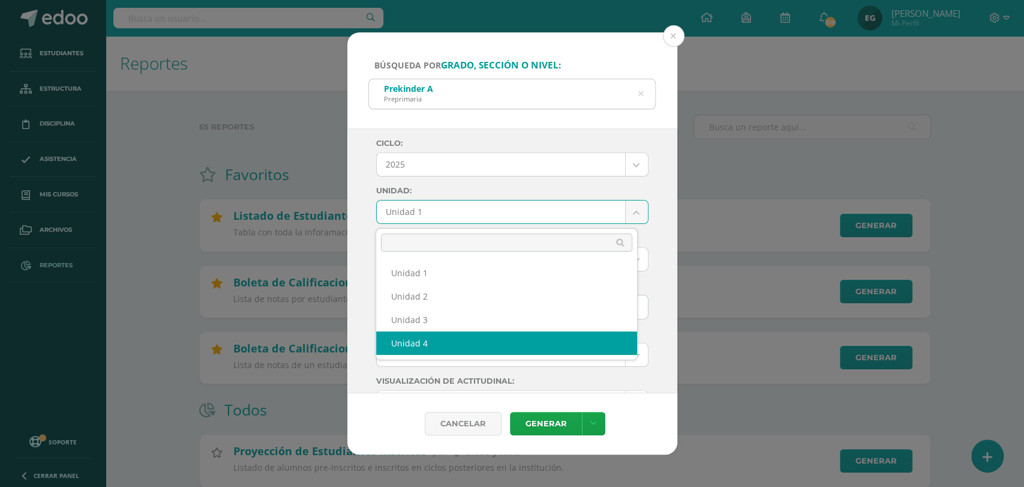
select select "Unidad 4"
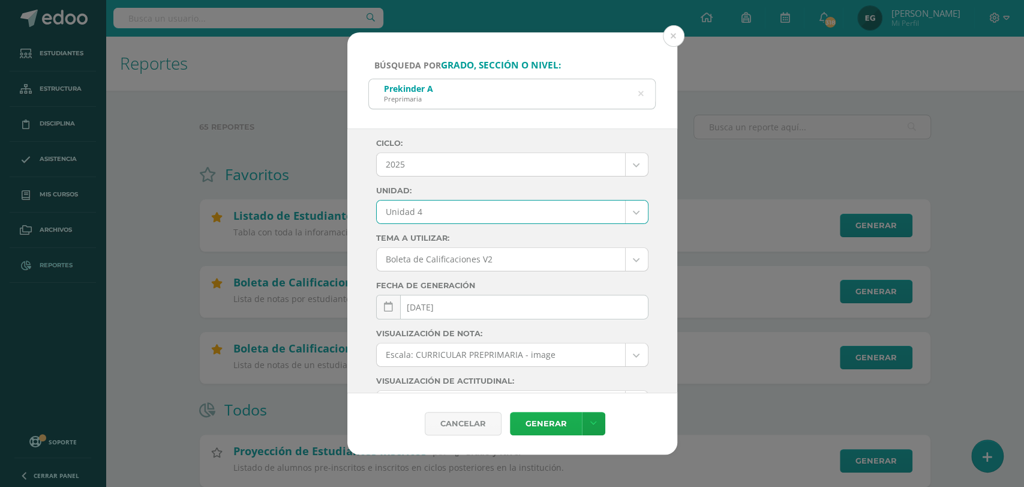
click at [557, 417] on link "Generar" at bounding box center [546, 423] width 72 height 23
click at [673, 34] on button at bounding box center [674, 36] width 22 height 22
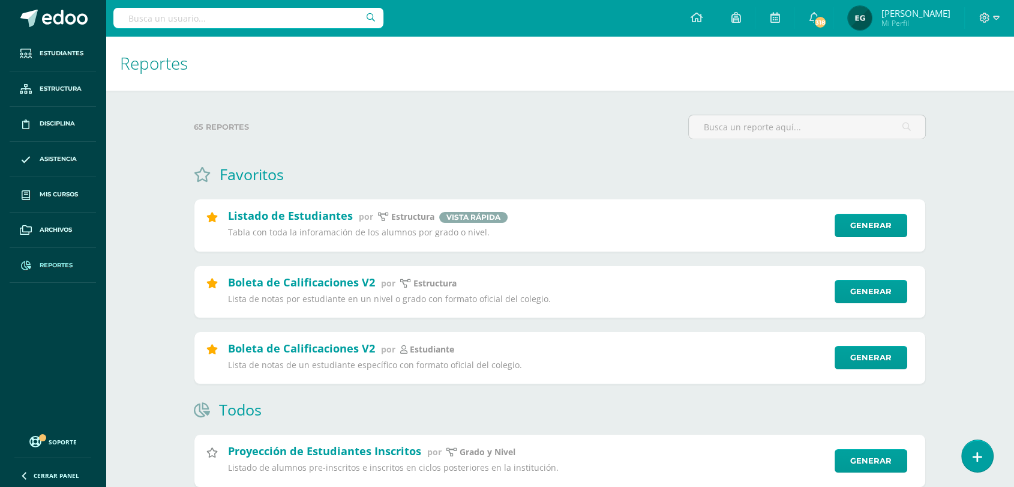
click at [269, 13] on input "text" at bounding box center [248, 18] width 270 height 20
type input "c"
type input "comunicación"
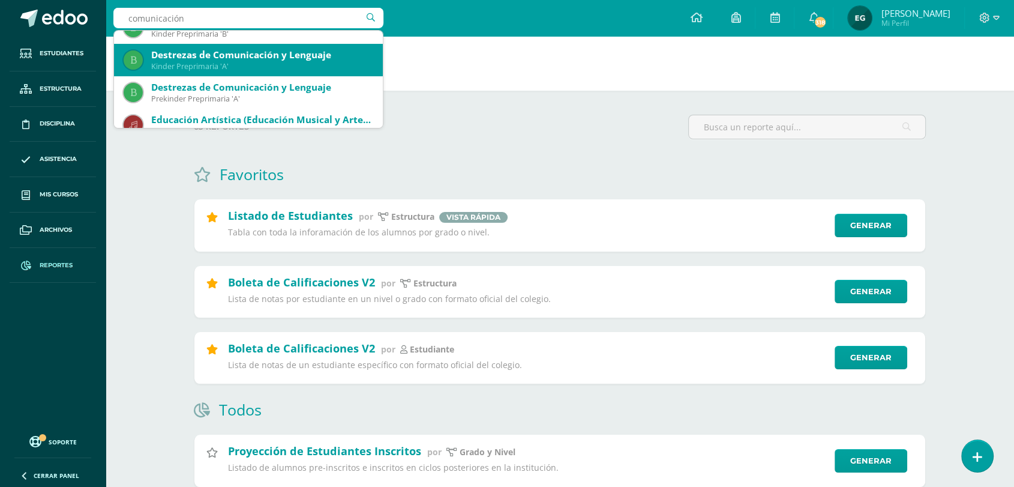
scroll to position [164, 0]
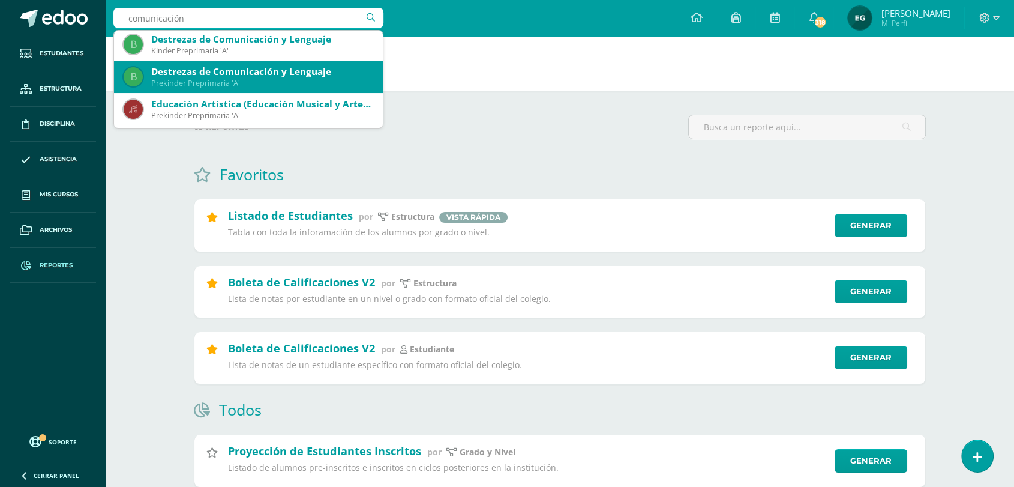
click at [215, 73] on div "Destrezas de Comunicación y Lenguaje" at bounding box center [262, 71] width 222 height 13
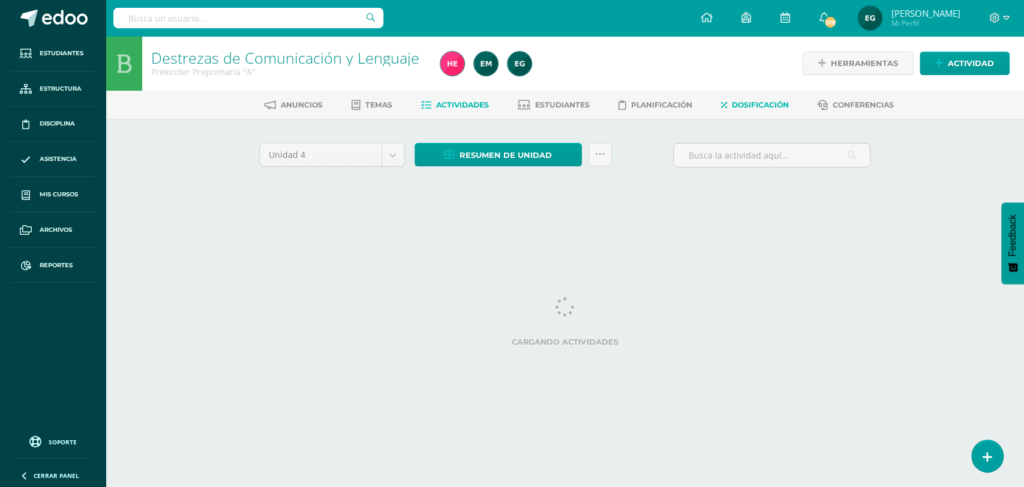
click at [742, 103] on span "Dosificación" at bounding box center [760, 104] width 57 height 9
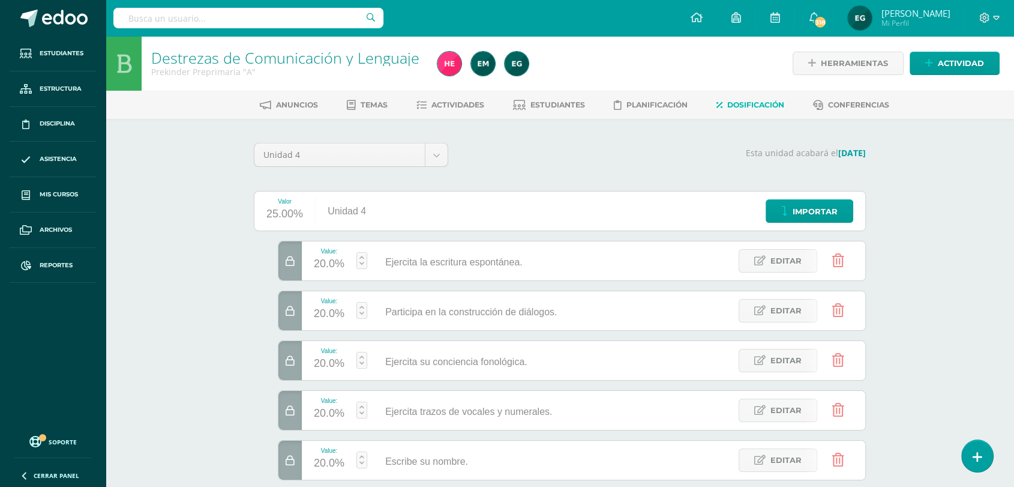
click at [256, 20] on input "text" at bounding box center [248, 18] width 270 height 20
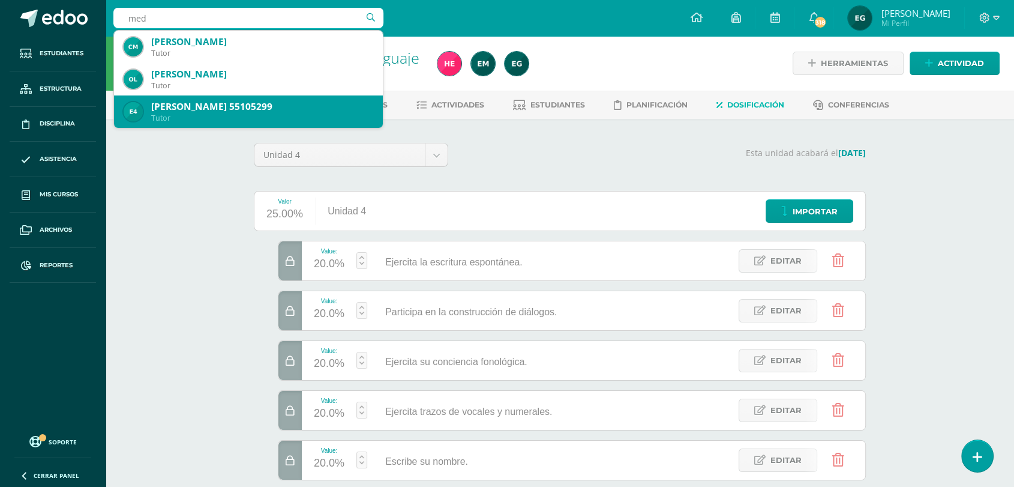
scroll to position [162, 0]
type input "m"
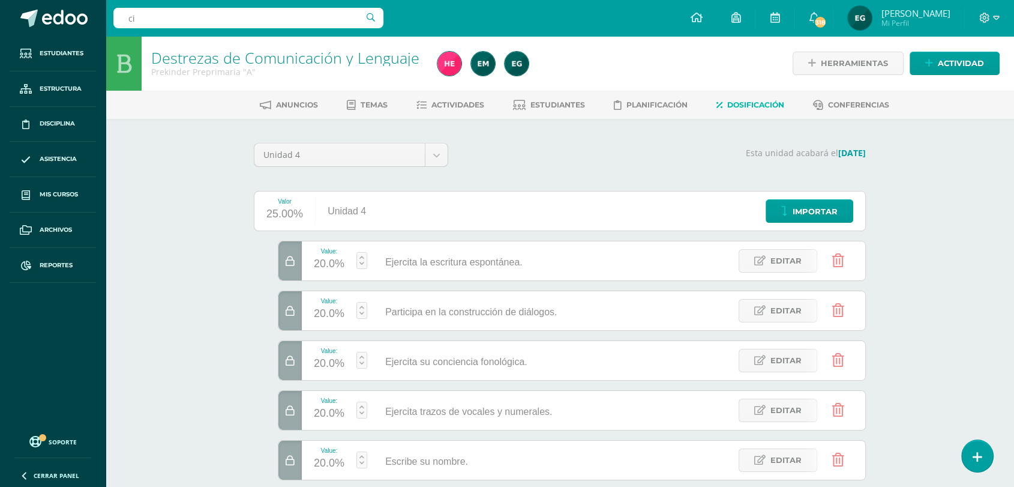
type input "ciu"
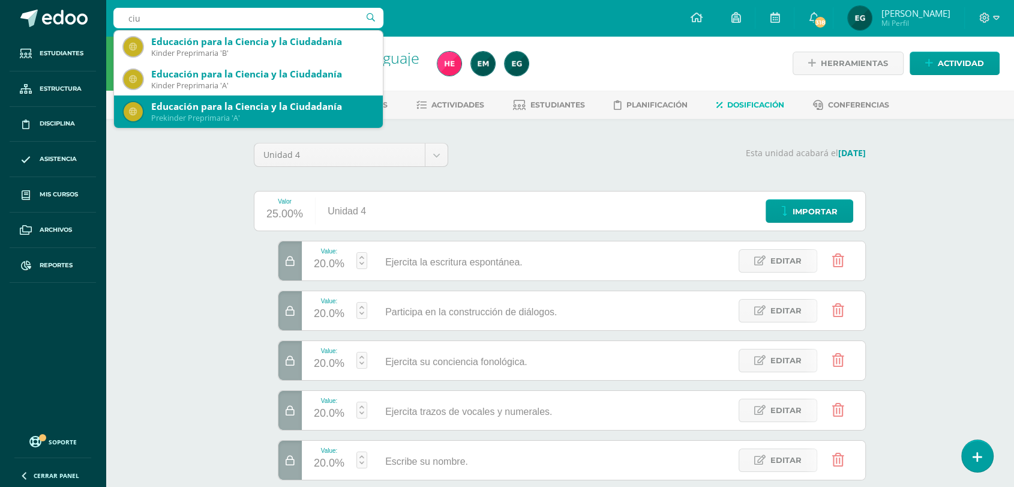
click at [188, 116] on div "Prekinder Preprimaria 'A'" at bounding box center [262, 118] width 222 height 10
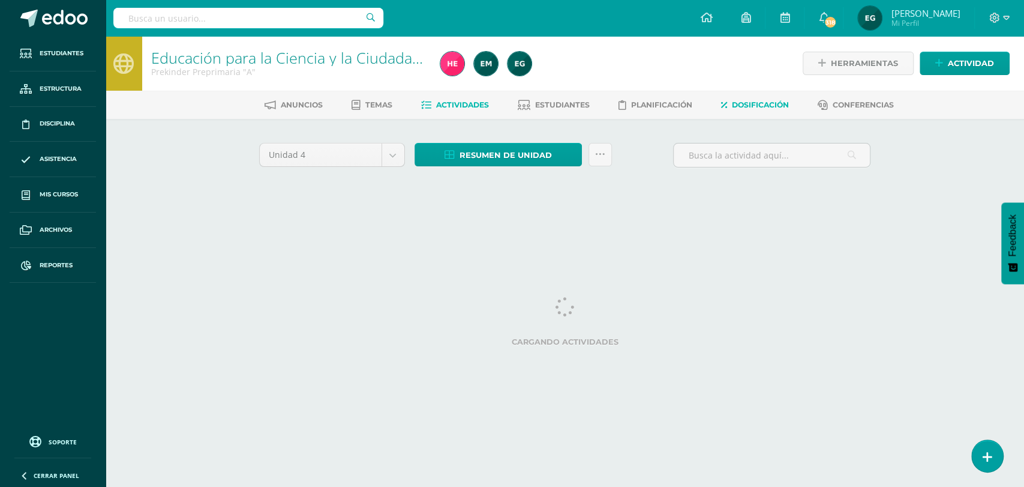
click at [742, 101] on span "Dosificación" at bounding box center [760, 104] width 57 height 9
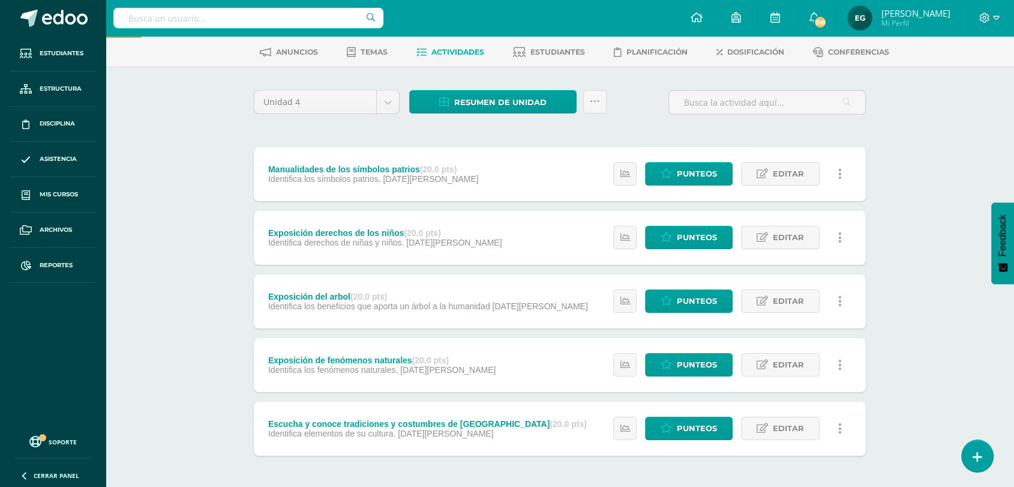
scroll to position [67, 0]
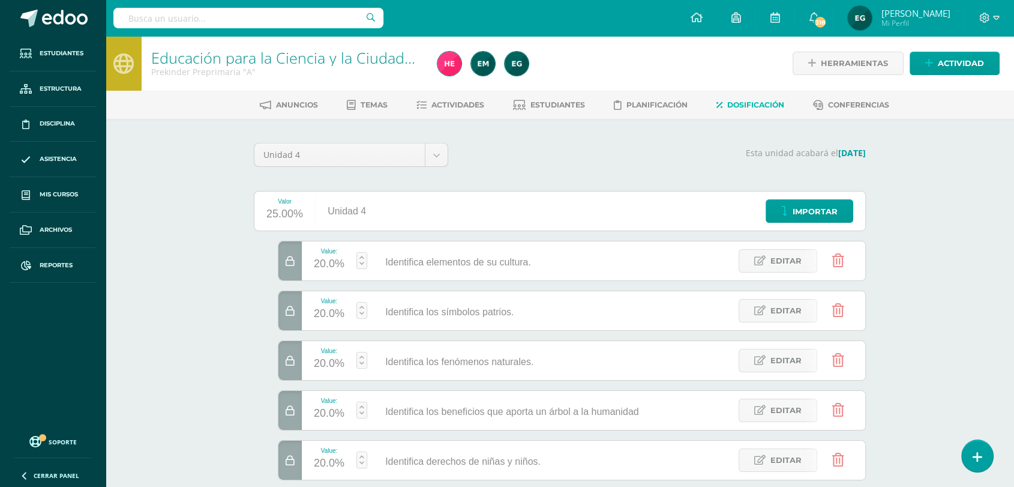
click at [130, 14] on input "text" at bounding box center [248, 18] width 270 height 20
type input "montessori"
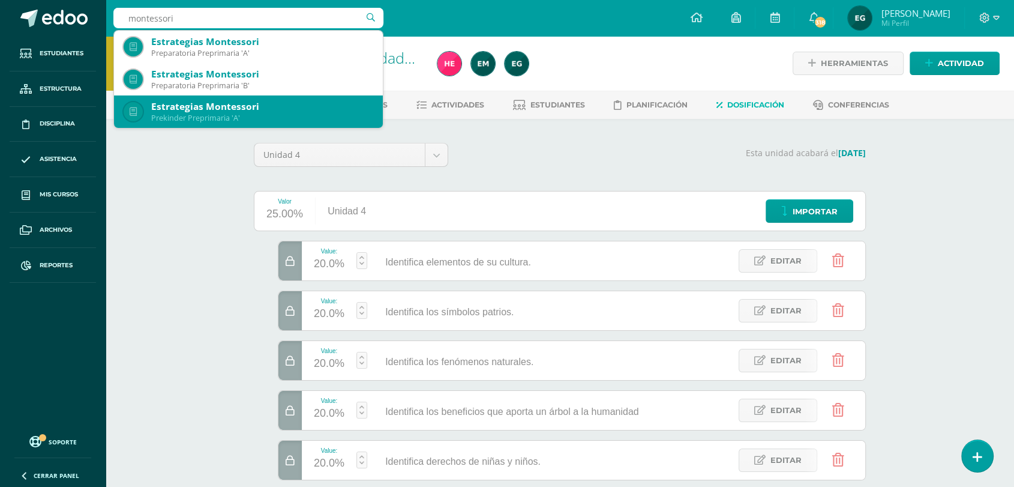
click at [178, 112] on div "Estrategias Montessori" at bounding box center [262, 106] width 222 height 13
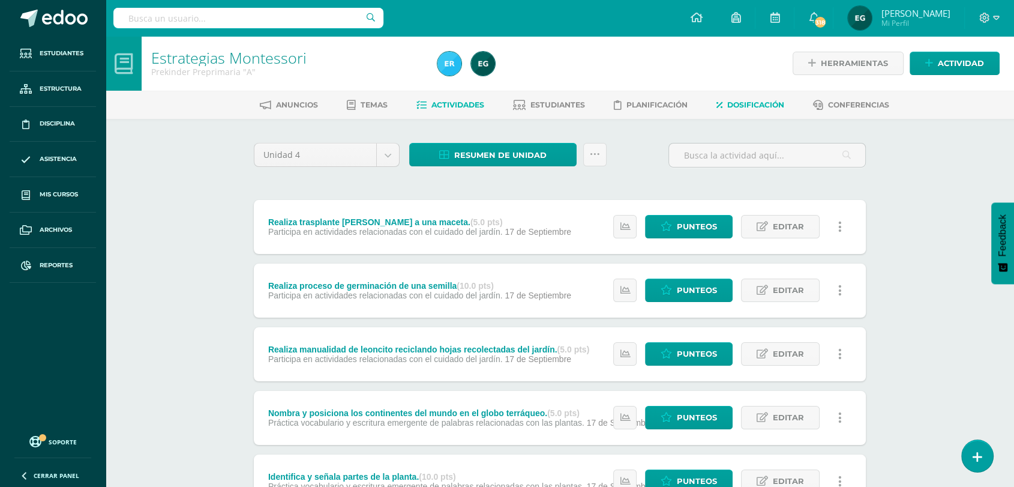
click at [746, 104] on span "Dosificación" at bounding box center [755, 104] width 57 height 9
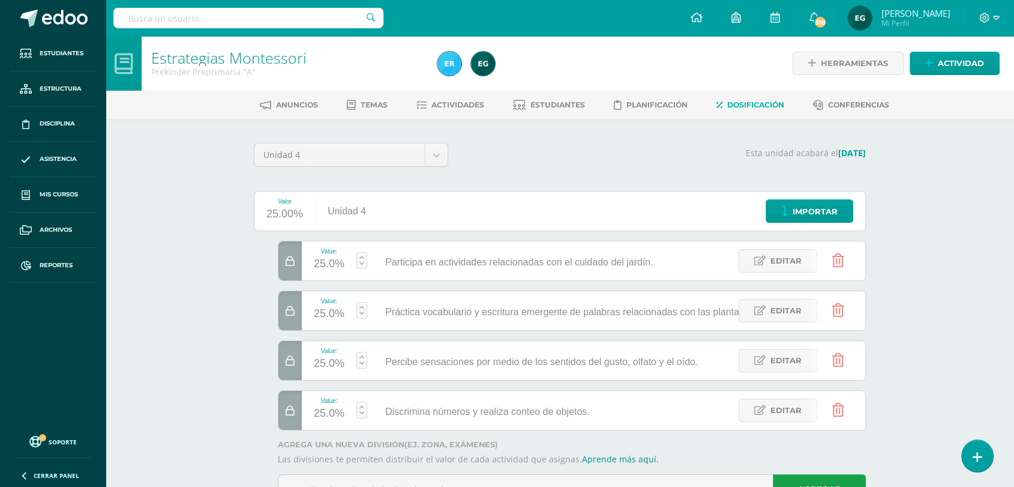
drag, startPoint x: 764, startPoint y: 306, endPoint x: 753, endPoint y: 305, distance: 10.9
click at [766, 304] on link "Editar" at bounding box center [778, 310] width 79 height 23
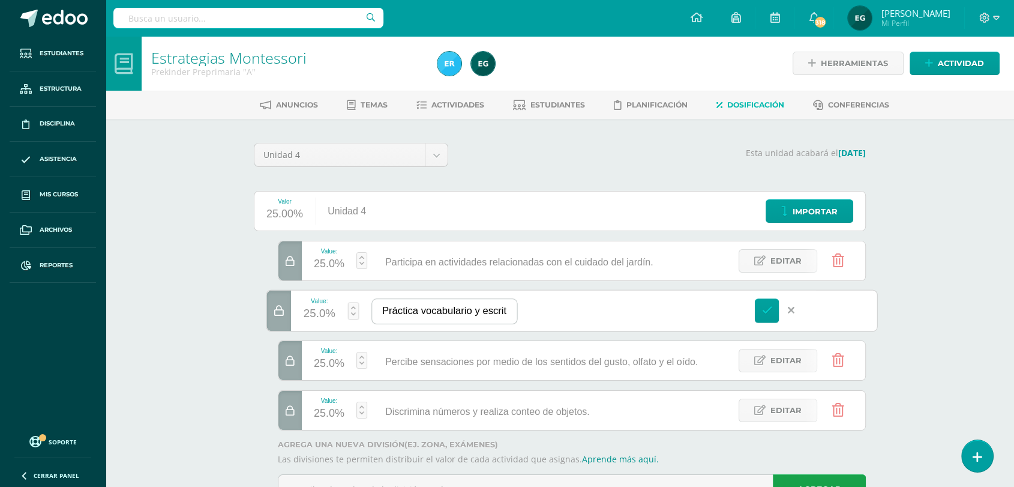
click at [398, 308] on input "Práctica vocabulario y escritura emergente de palabras relacionadas con las pla…" at bounding box center [444, 311] width 145 height 25
type input "Practica vocabulario y escritura emergente de palabras relacionadas con las pla…"
click at [771, 313] on icon at bounding box center [767, 310] width 11 height 11
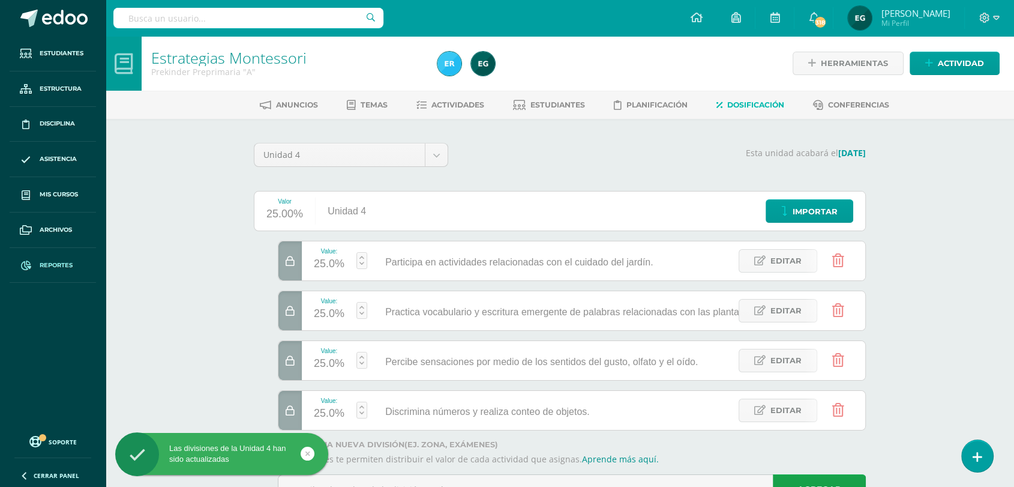
click at [35, 261] on span at bounding box center [26, 265] width 22 height 22
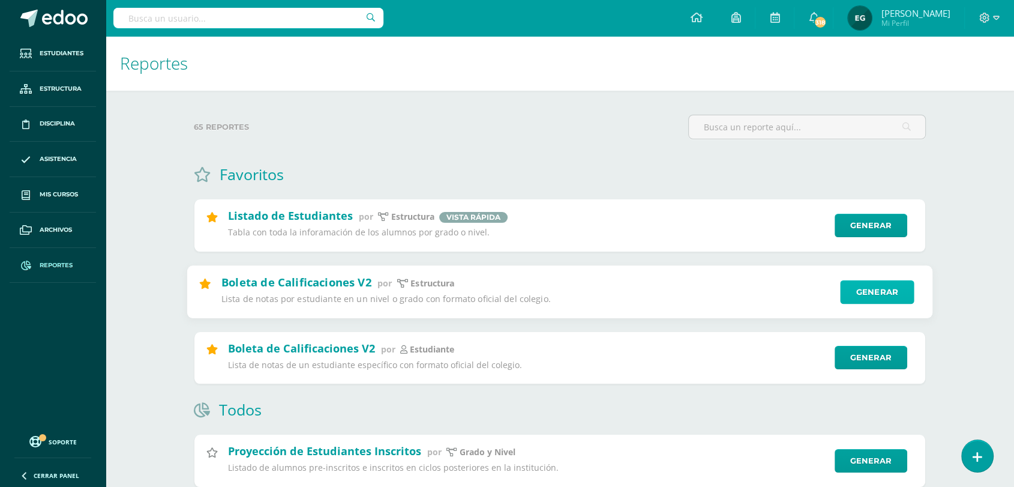
click at [883, 286] on link "Generar" at bounding box center [877, 292] width 74 height 24
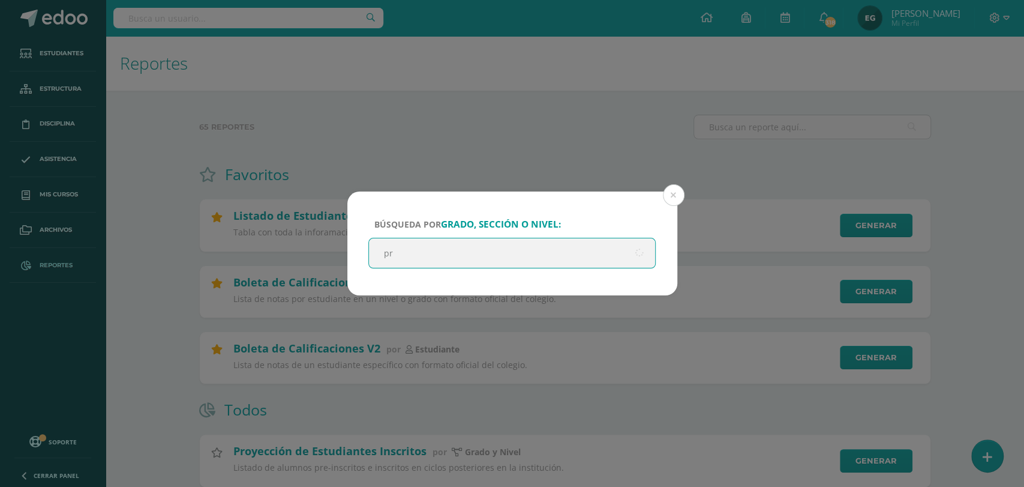
type input "pre"
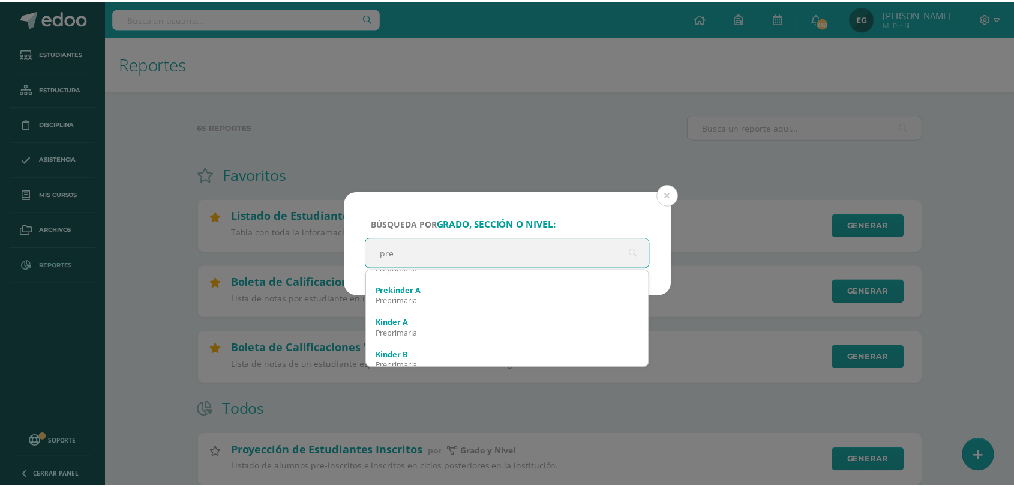
scroll to position [200, 0]
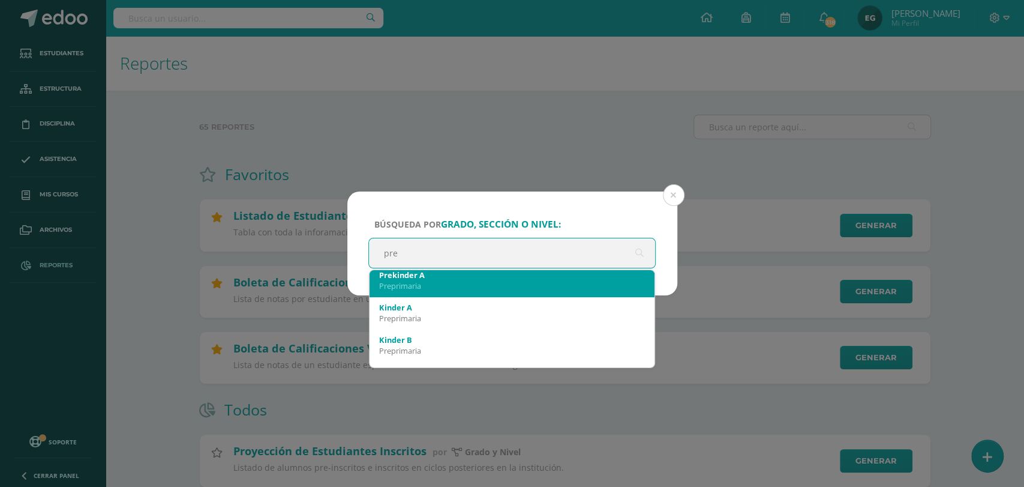
click at [485, 284] on div "Preprimaria" at bounding box center [512, 285] width 266 height 11
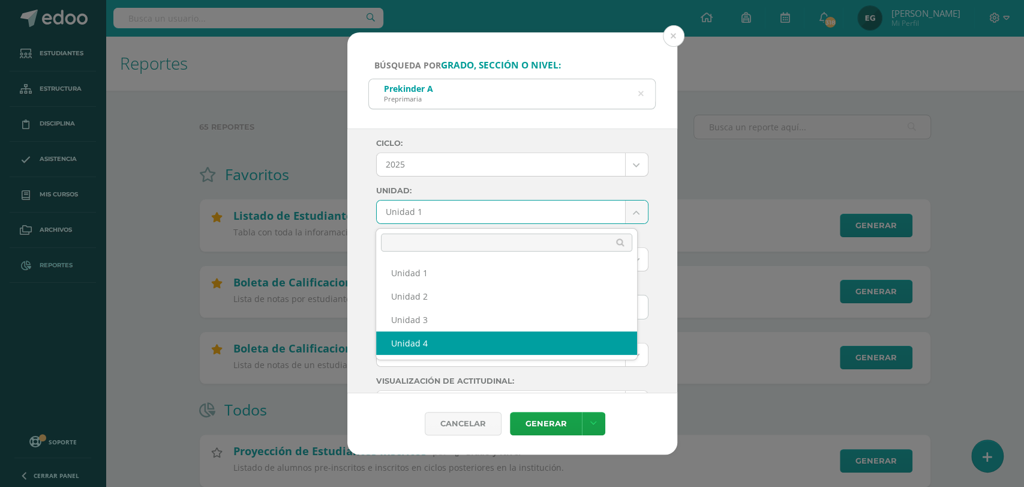
select select "Unidad 4"
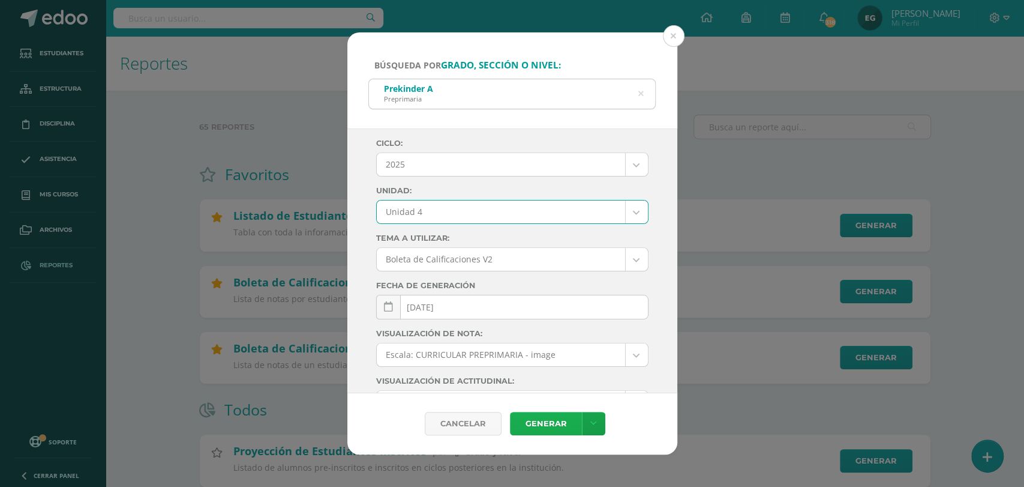
click at [554, 425] on link "Generar" at bounding box center [546, 423] width 72 height 23
drag, startPoint x: 671, startPoint y: 37, endPoint x: 77, endPoint y: 223, distance: 622.6
click at [672, 38] on button at bounding box center [674, 36] width 22 height 22
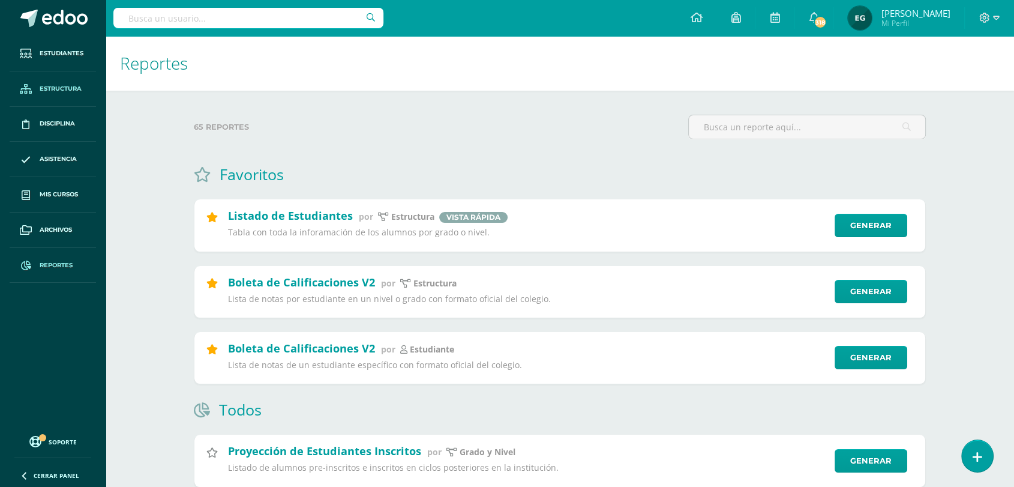
click at [47, 85] on span "Estructura" at bounding box center [61, 89] width 42 height 10
click at [51, 86] on span "Estructura" at bounding box center [61, 89] width 42 height 10
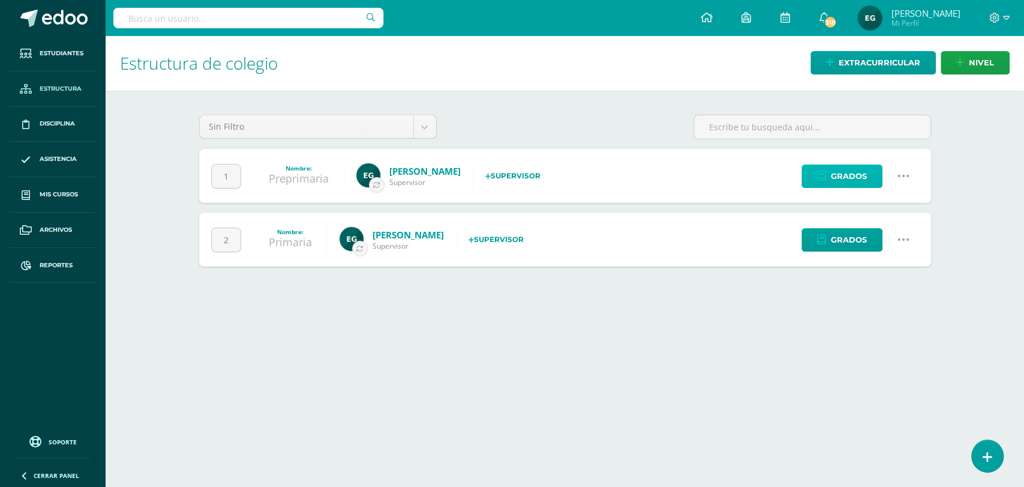
click at [864, 178] on span "Grados" at bounding box center [849, 176] width 36 height 22
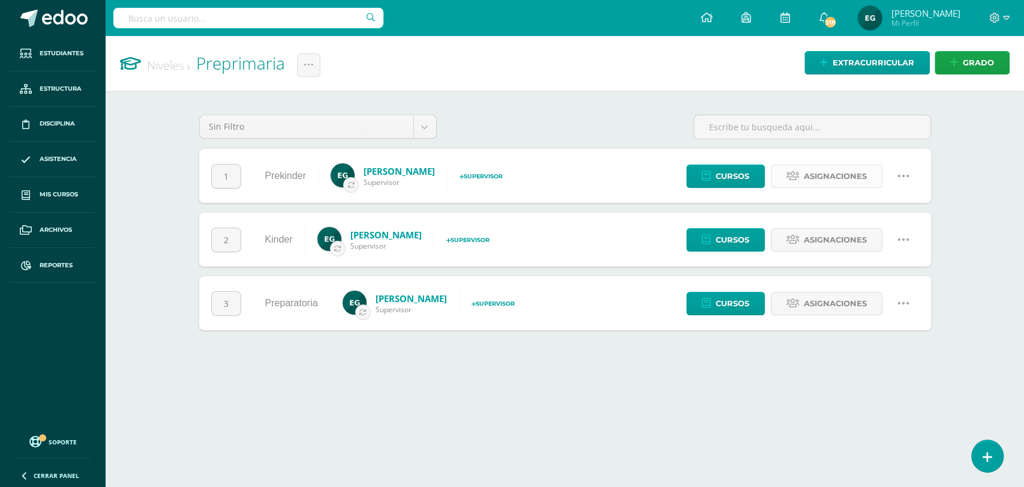
click at [824, 176] on span "Asignaciones" at bounding box center [835, 176] width 63 height 22
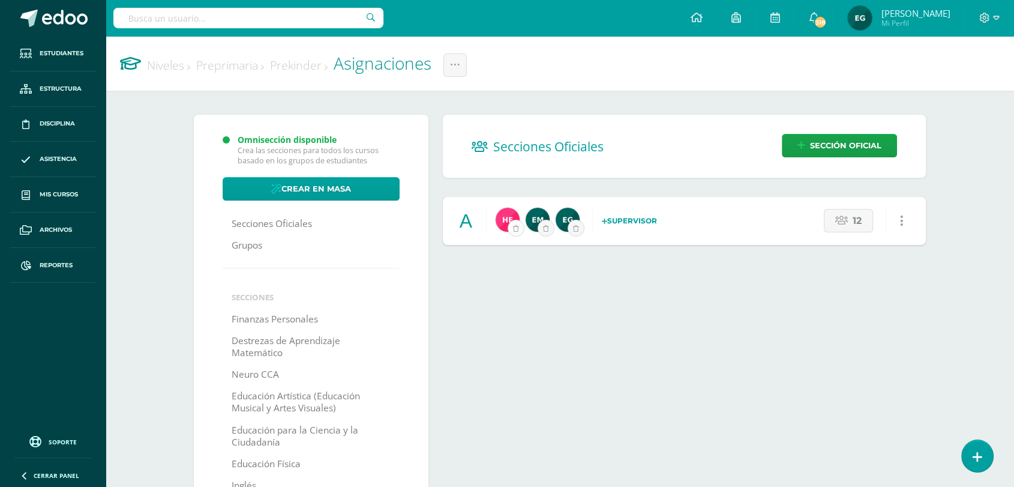
click at [512, 224] on button "submit" at bounding box center [516, 228] width 17 height 17
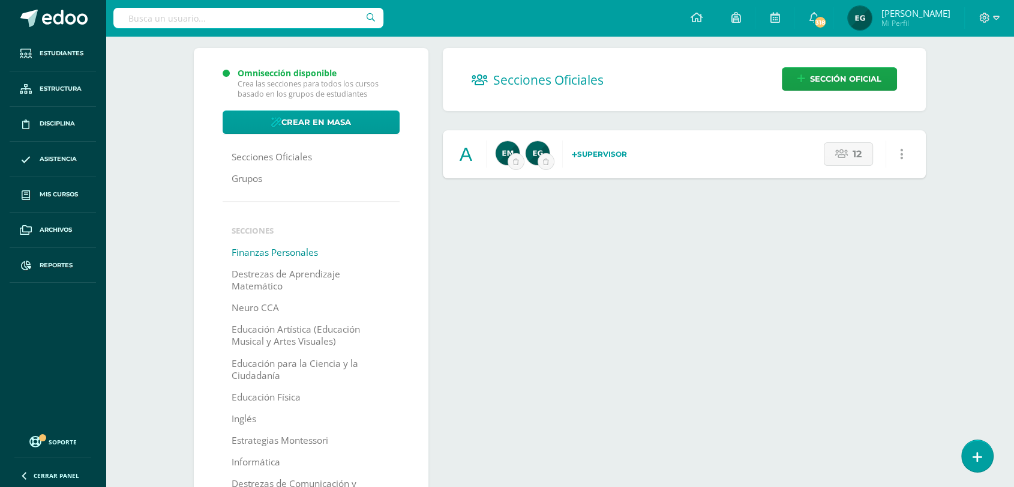
click at [262, 253] on link "Finanzas Personales" at bounding box center [275, 253] width 86 height 22
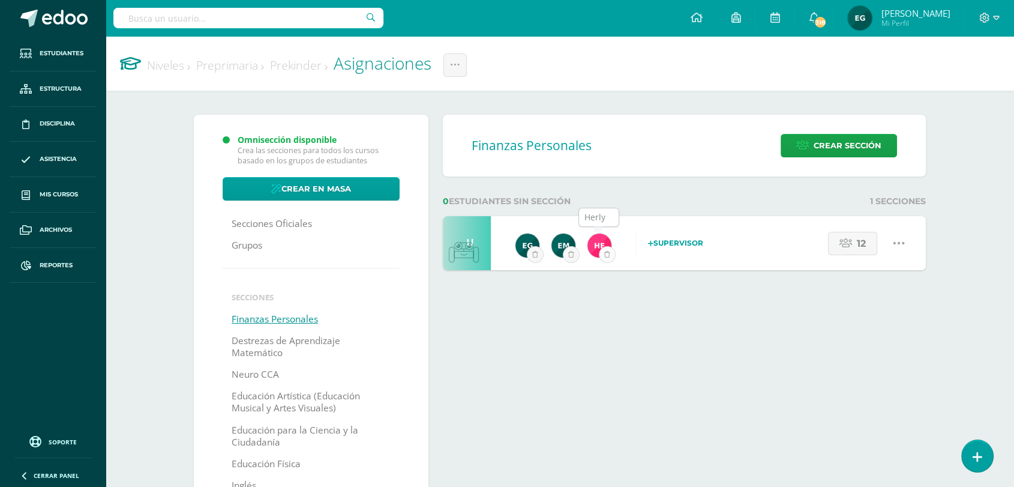
click at [604, 246] on button "submit" at bounding box center [607, 254] width 17 height 17
click at [258, 345] on link "Destrezas de Aprendizaje Matemático" at bounding box center [311, 347] width 159 height 34
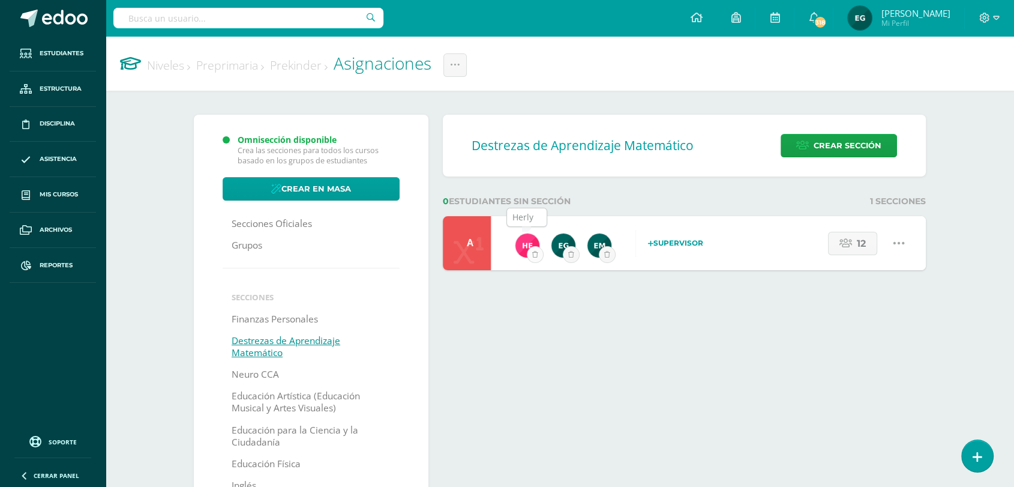
click at [537, 253] on icon "submit" at bounding box center [535, 254] width 6 height 7
click at [266, 374] on link "Neuro CCA" at bounding box center [255, 375] width 47 height 22
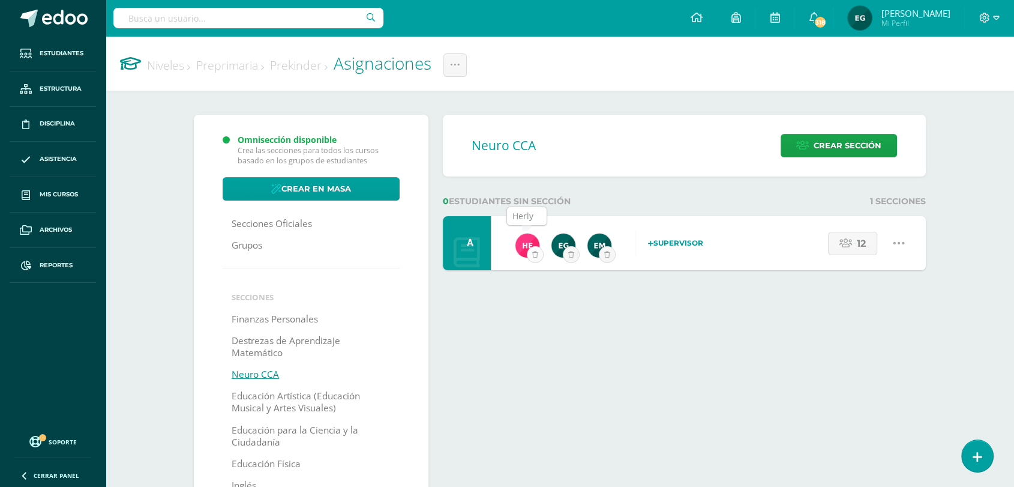
click at [537, 252] on icon "submit" at bounding box center [535, 254] width 6 height 7
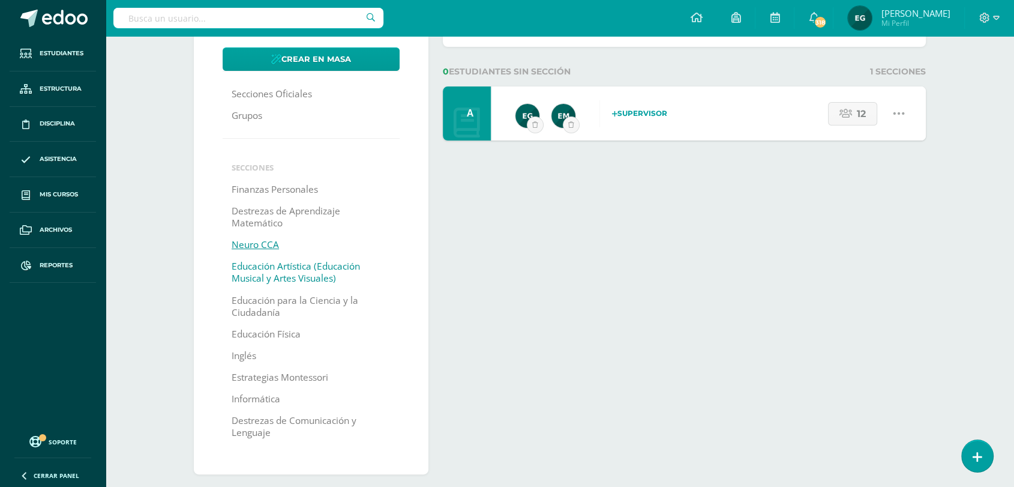
scroll to position [133, 0]
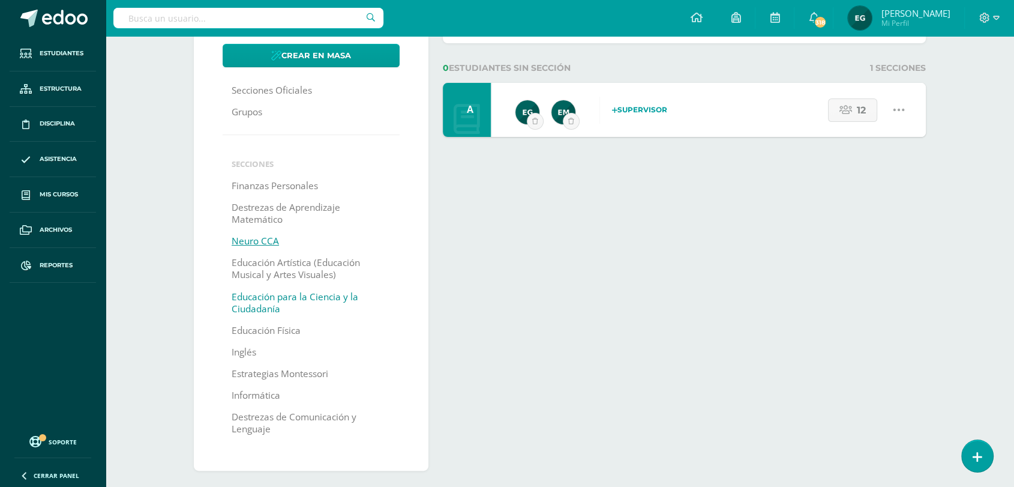
click at [254, 308] on link "Educación para la Ciencia y la Ciudadanía" at bounding box center [311, 303] width 159 height 34
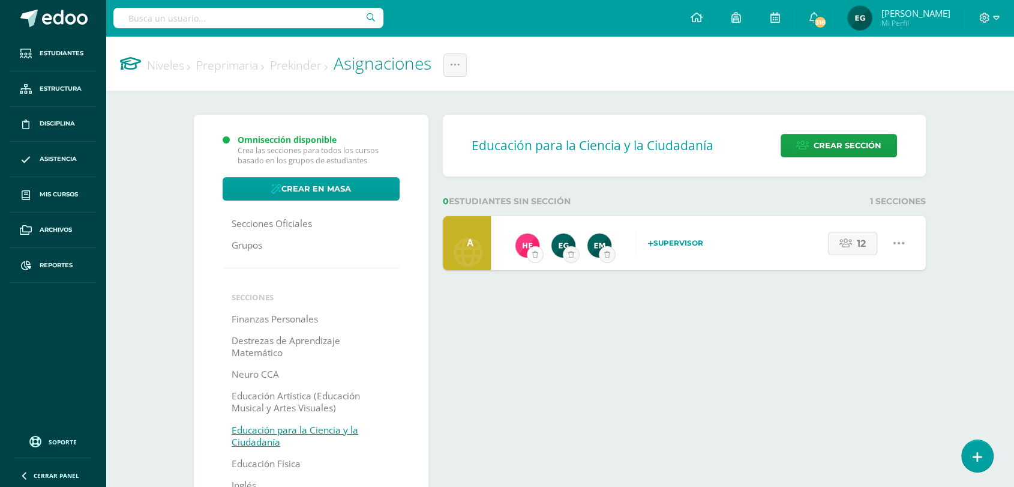
click at [532, 254] on icon "submit" at bounding box center [535, 254] width 6 height 7
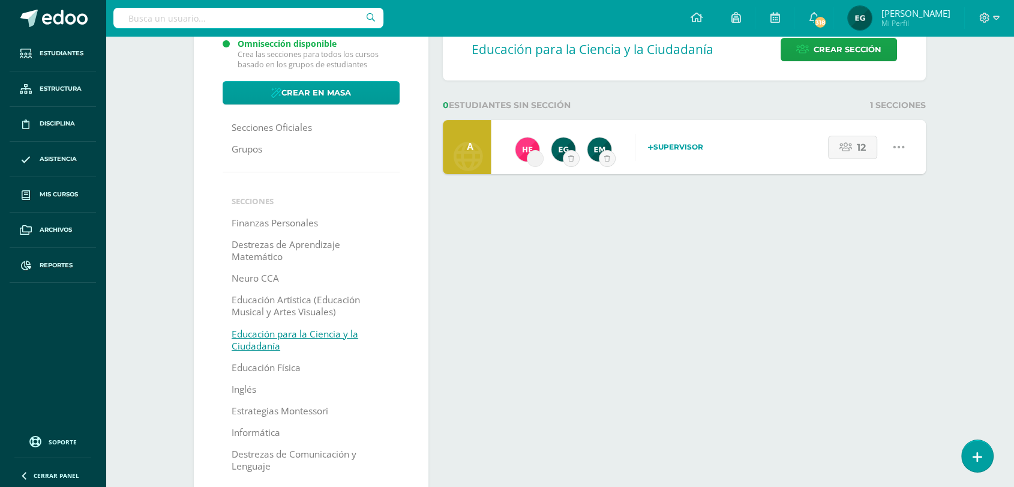
scroll to position [133, 0]
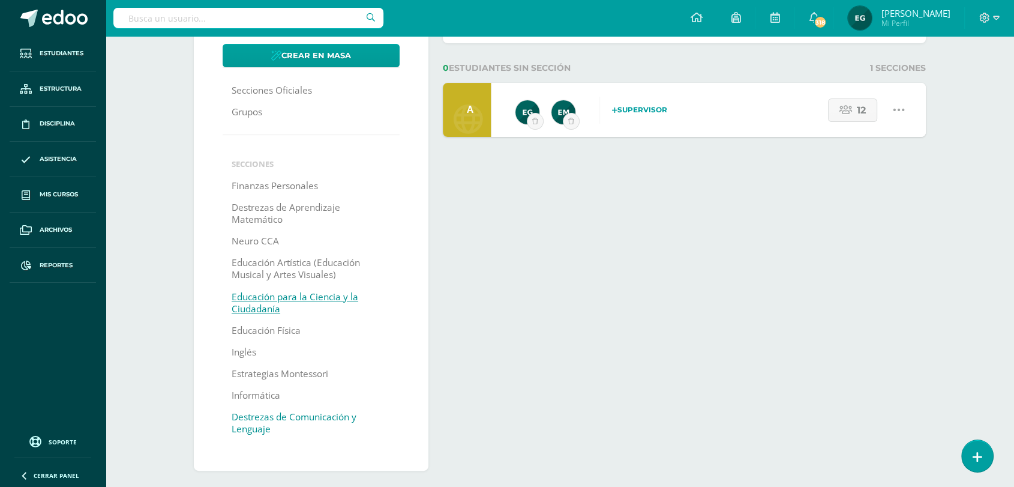
click at [269, 424] on link "Destrezas de Comunicación y Lenguaje" at bounding box center [311, 423] width 159 height 34
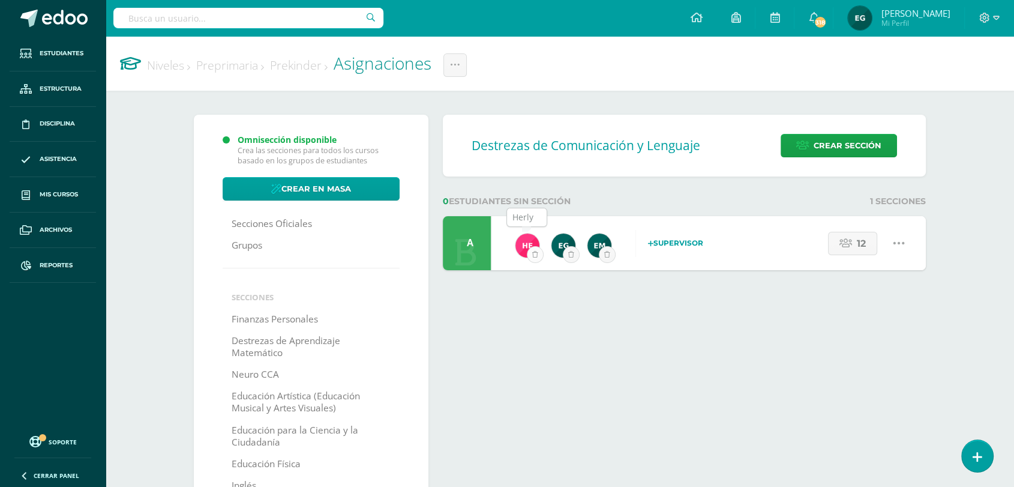
click at [528, 252] on button "submit" at bounding box center [535, 254] width 17 height 17
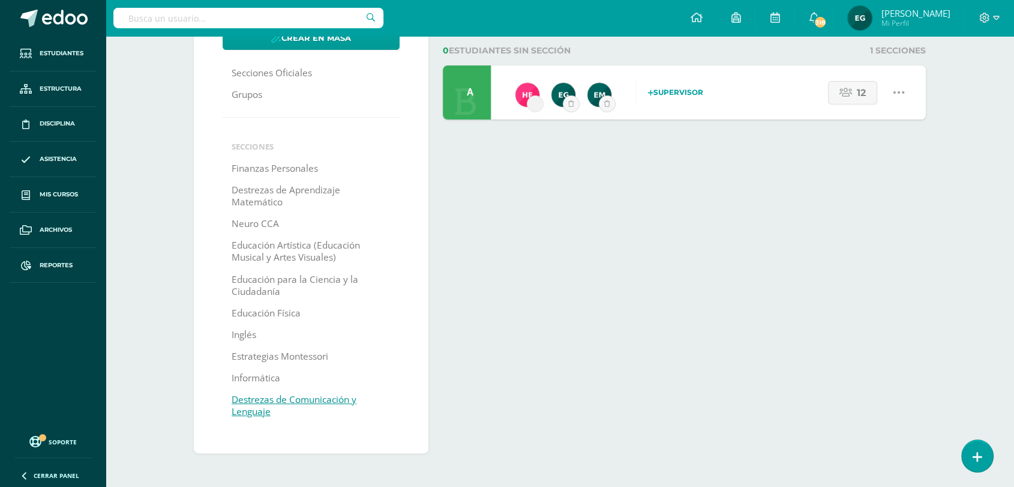
scroll to position [44, 0]
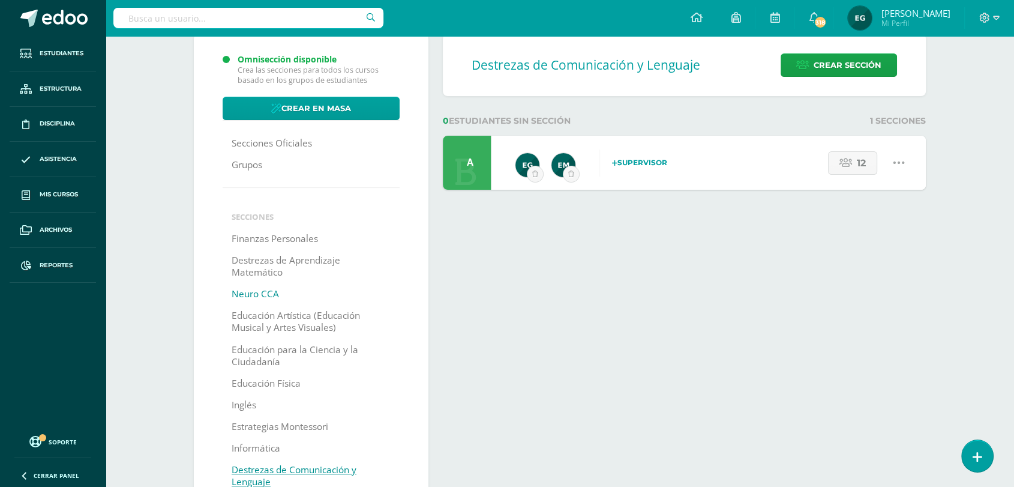
scroll to position [85, 0]
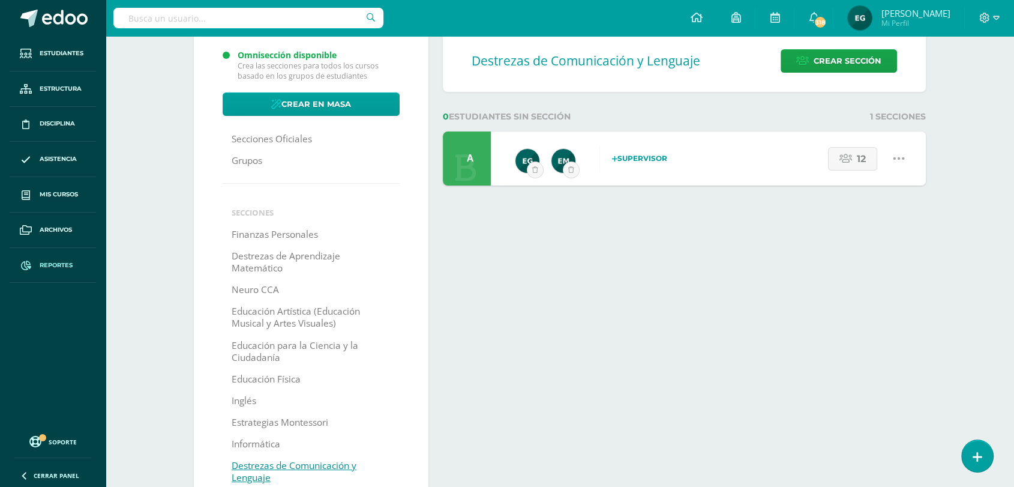
click at [48, 269] on span "Reportes" at bounding box center [56, 265] width 33 height 10
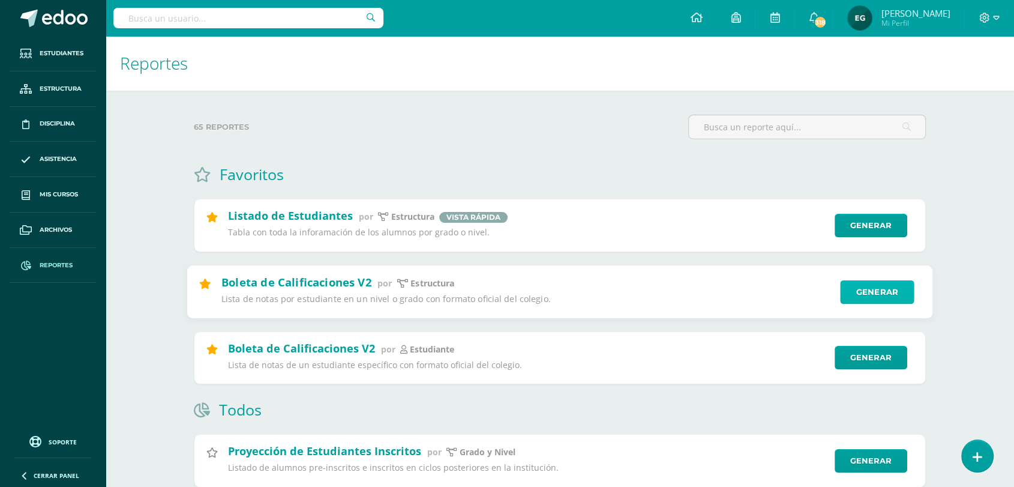
click at [855, 287] on link "Generar" at bounding box center [877, 292] width 74 height 24
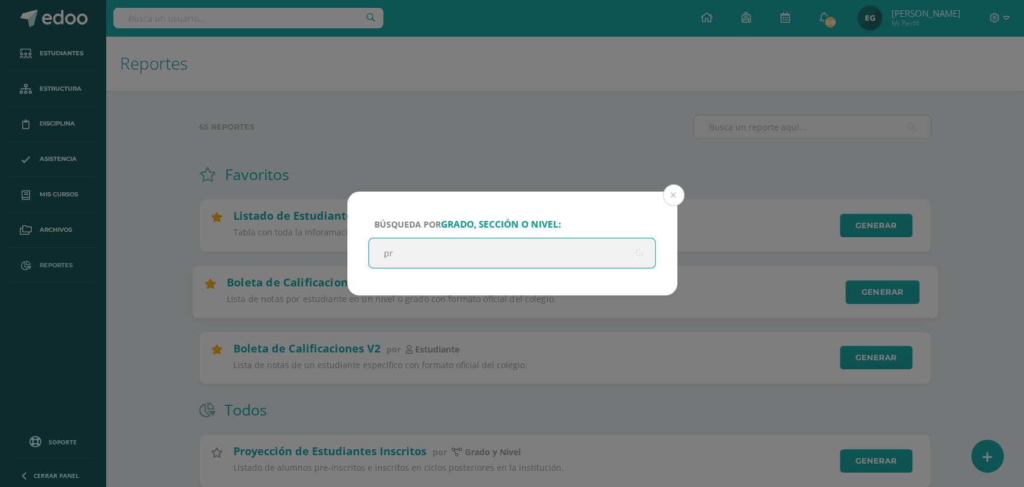
type input "pre"
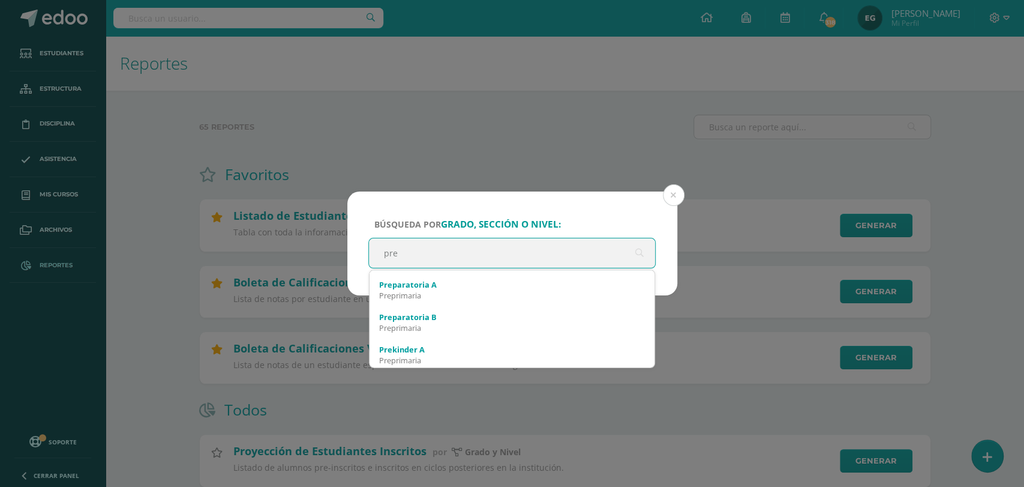
scroll to position [133, 0]
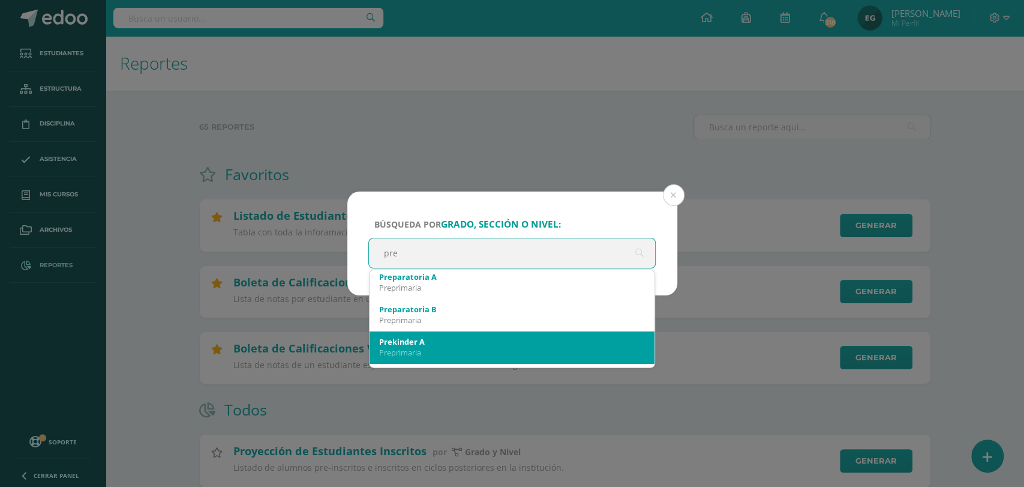
click at [431, 349] on div "Preprimaria" at bounding box center [512, 352] width 266 height 11
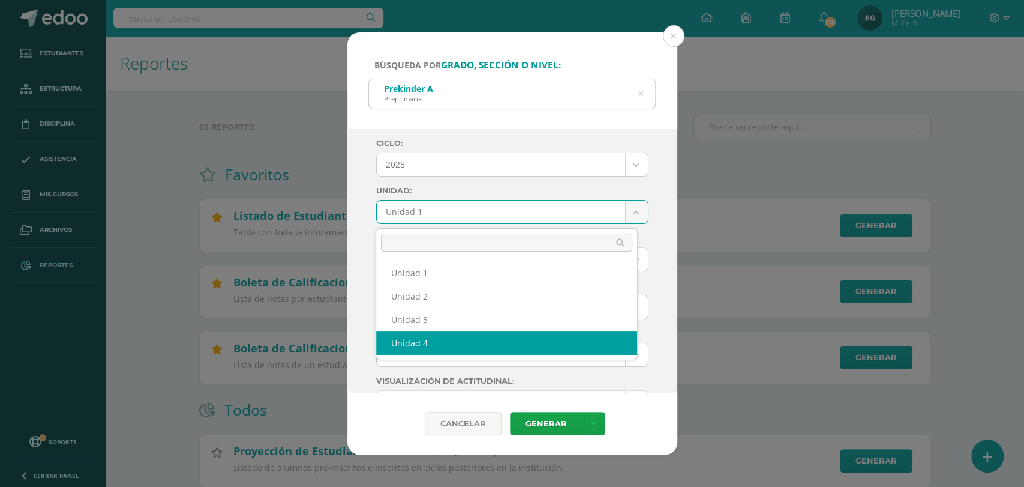
select select "Unidad 4"
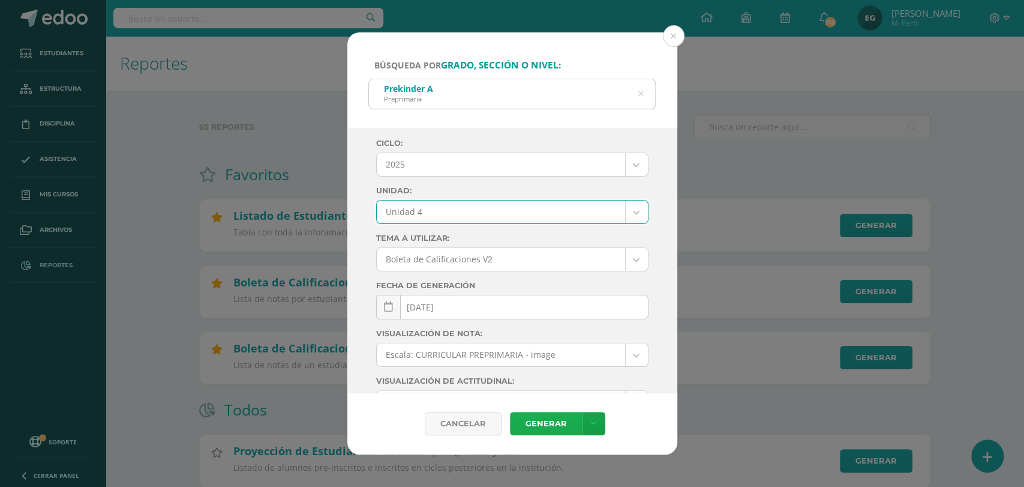
click at [535, 424] on link "Generar" at bounding box center [546, 423] width 72 height 23
